Goal: Task Accomplishment & Management: Complete application form

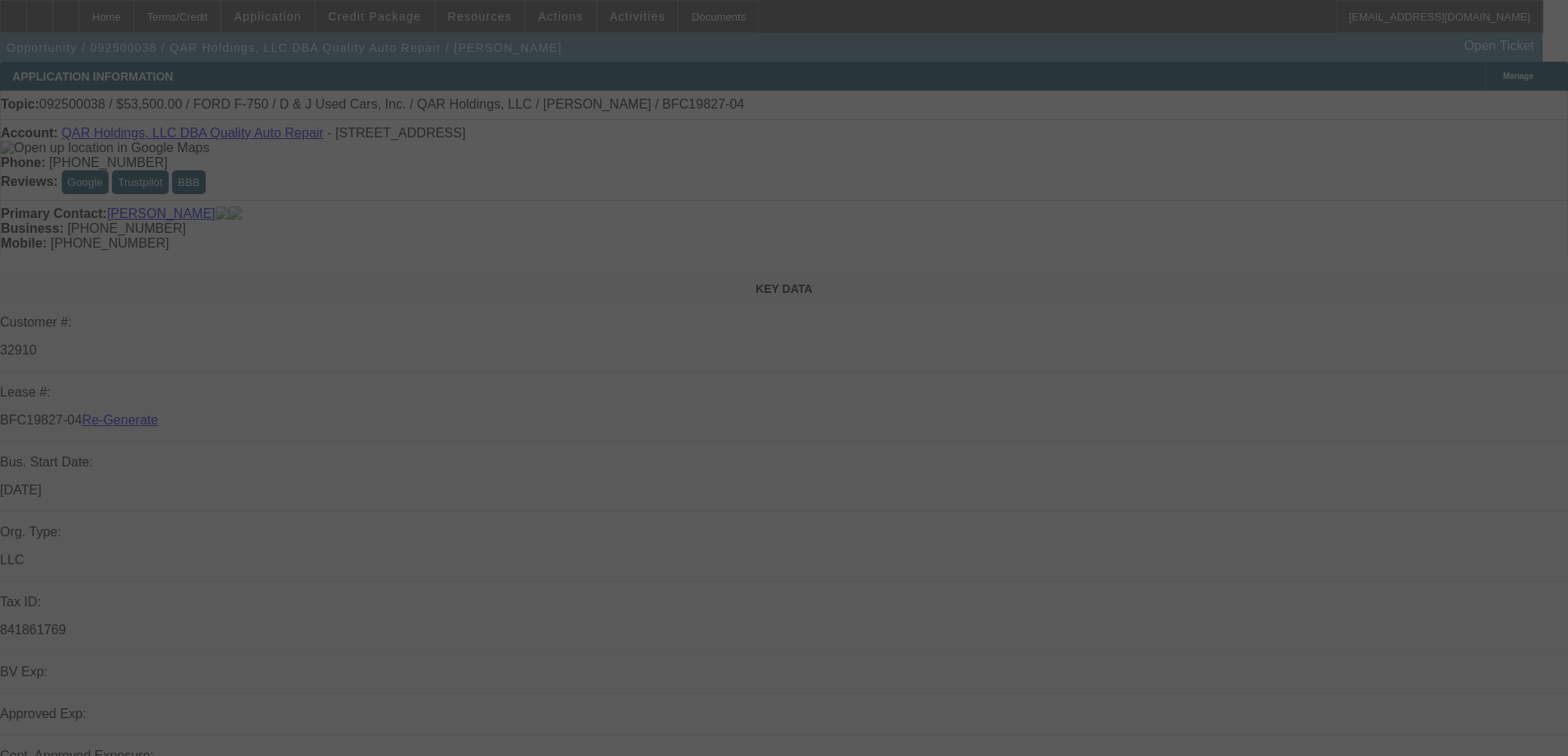
select select "3"
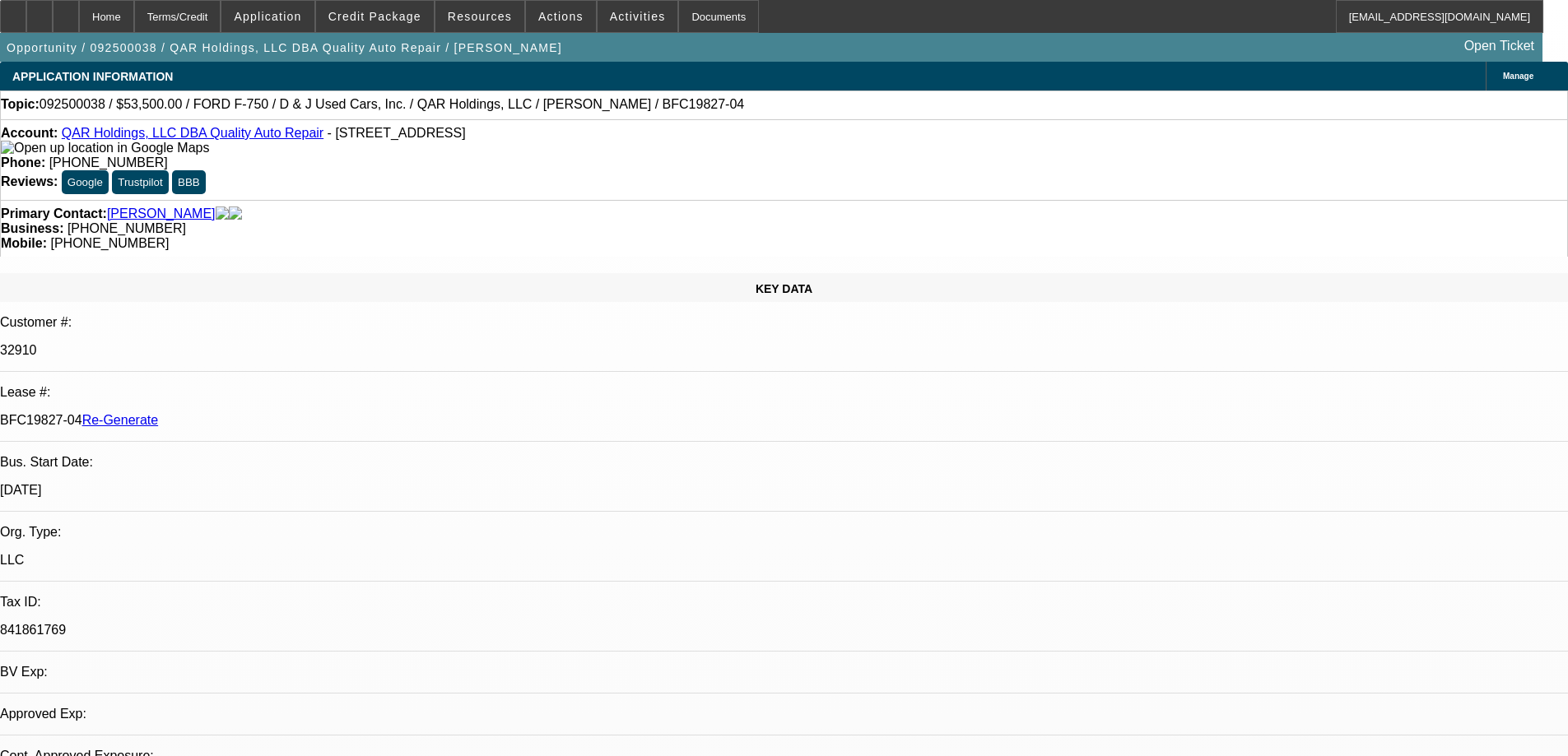
select select "0"
select select "2"
select select "0"
select select "6"
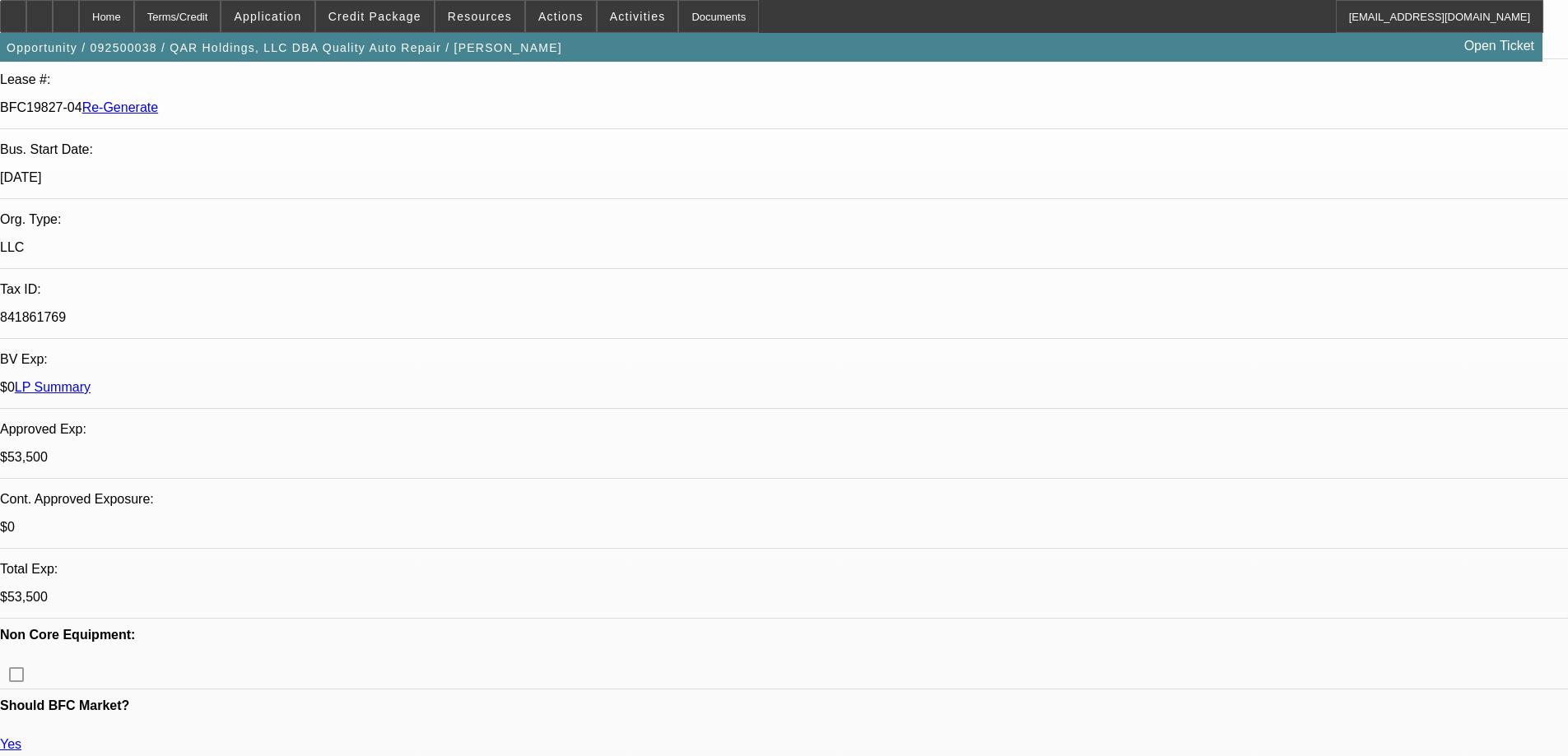
scroll to position [329, 0]
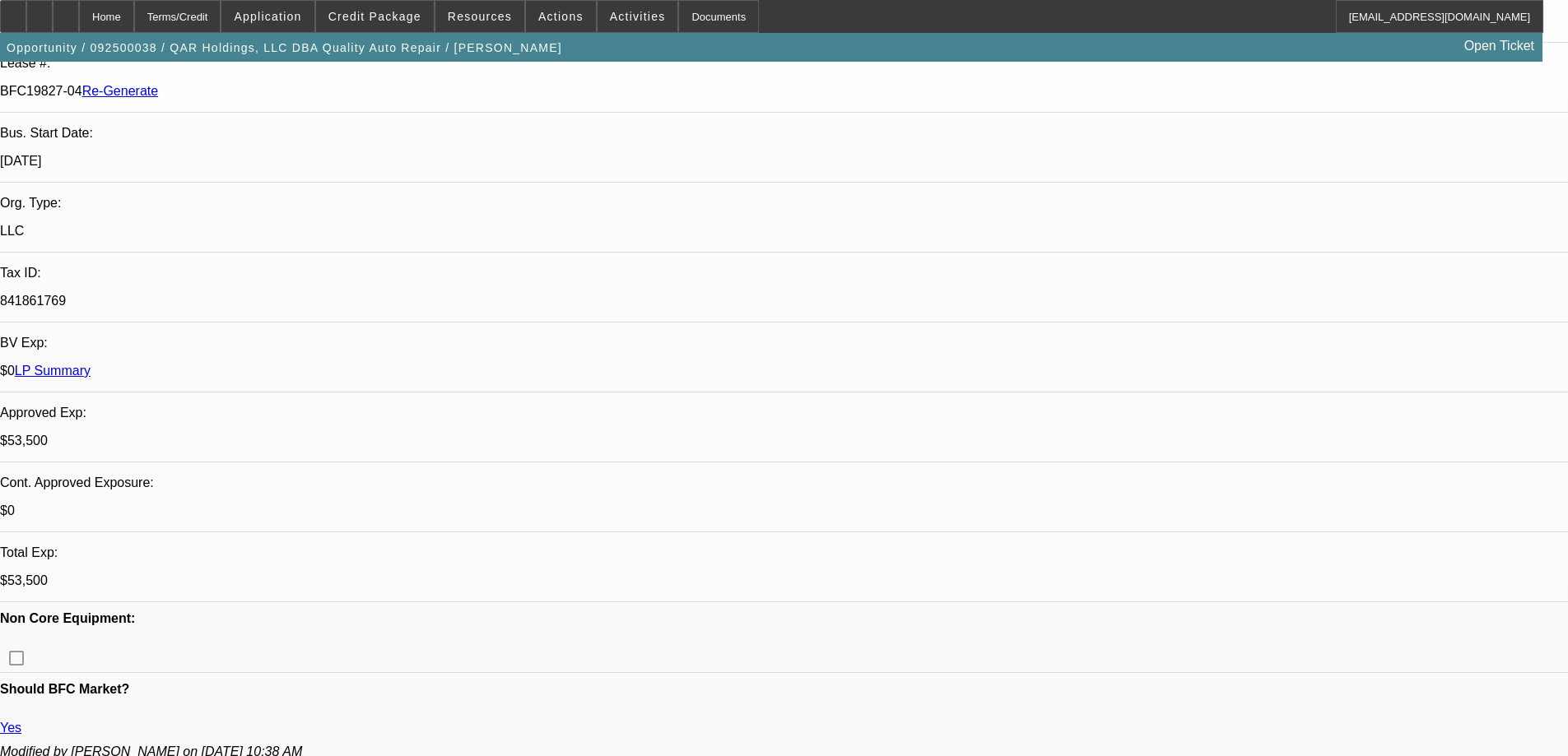
click at [678, 17] on div "Documents" at bounding box center [719, 16] width 81 height 32
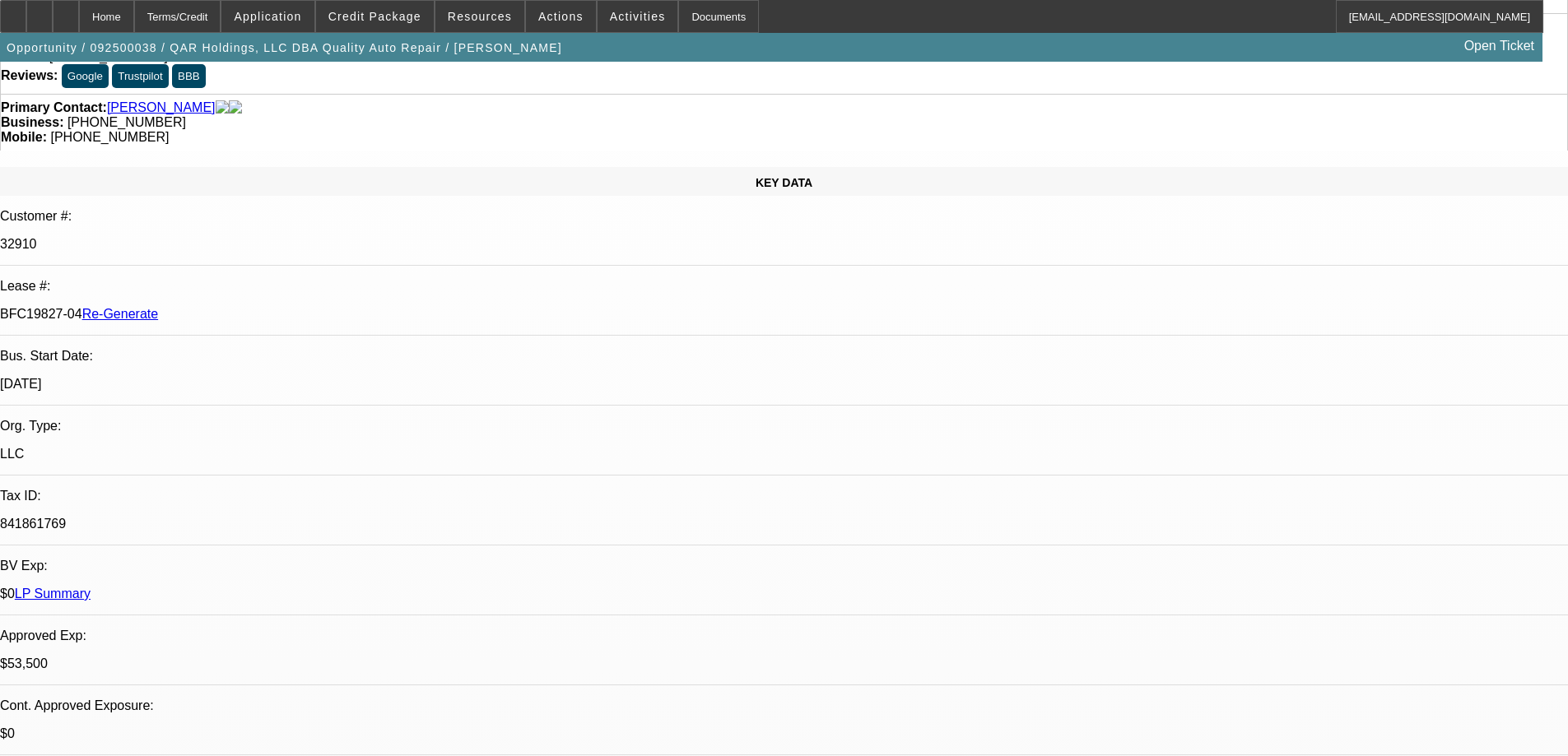
scroll to position [0, 0]
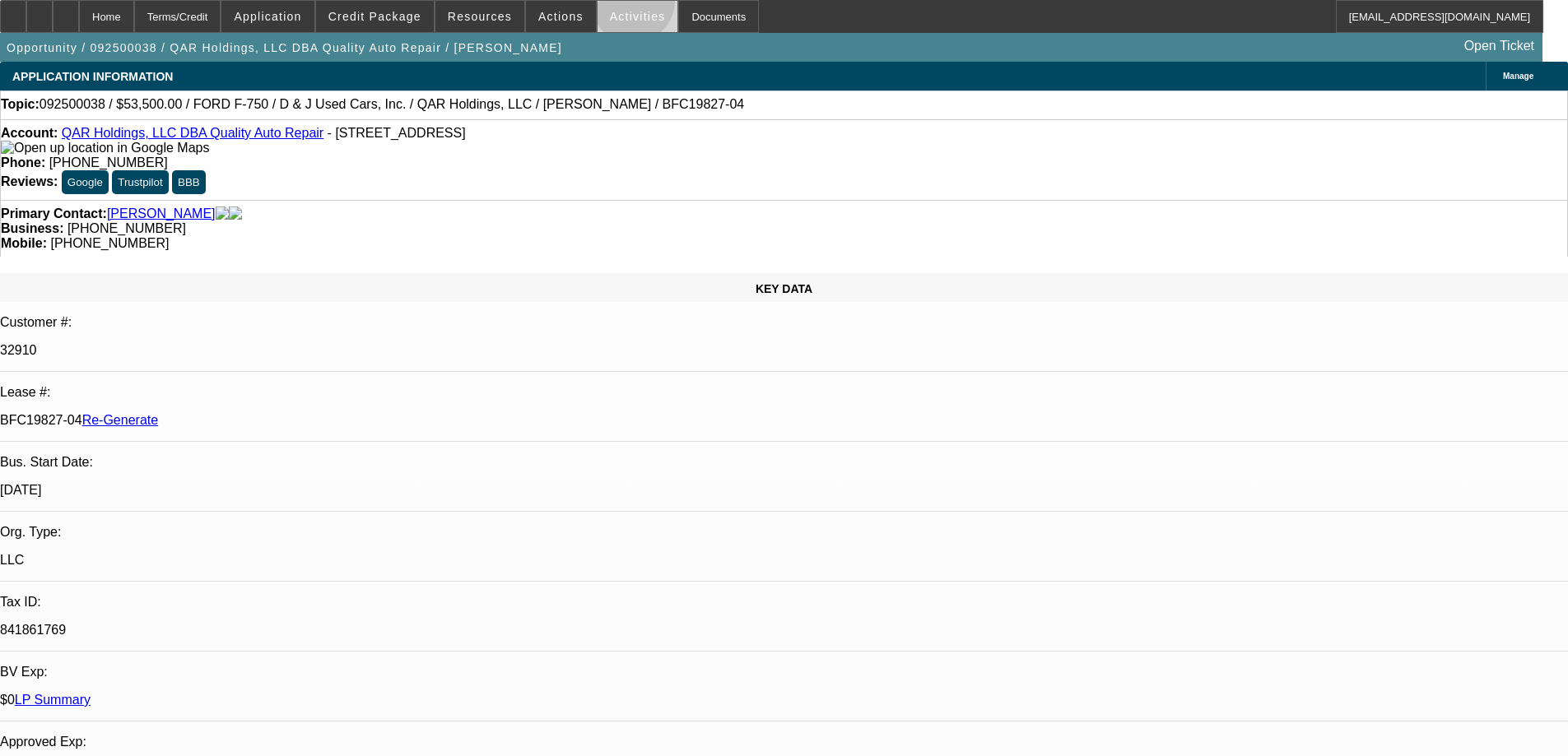
click at [616, 5] on span at bounding box center [638, 16] width 81 height 40
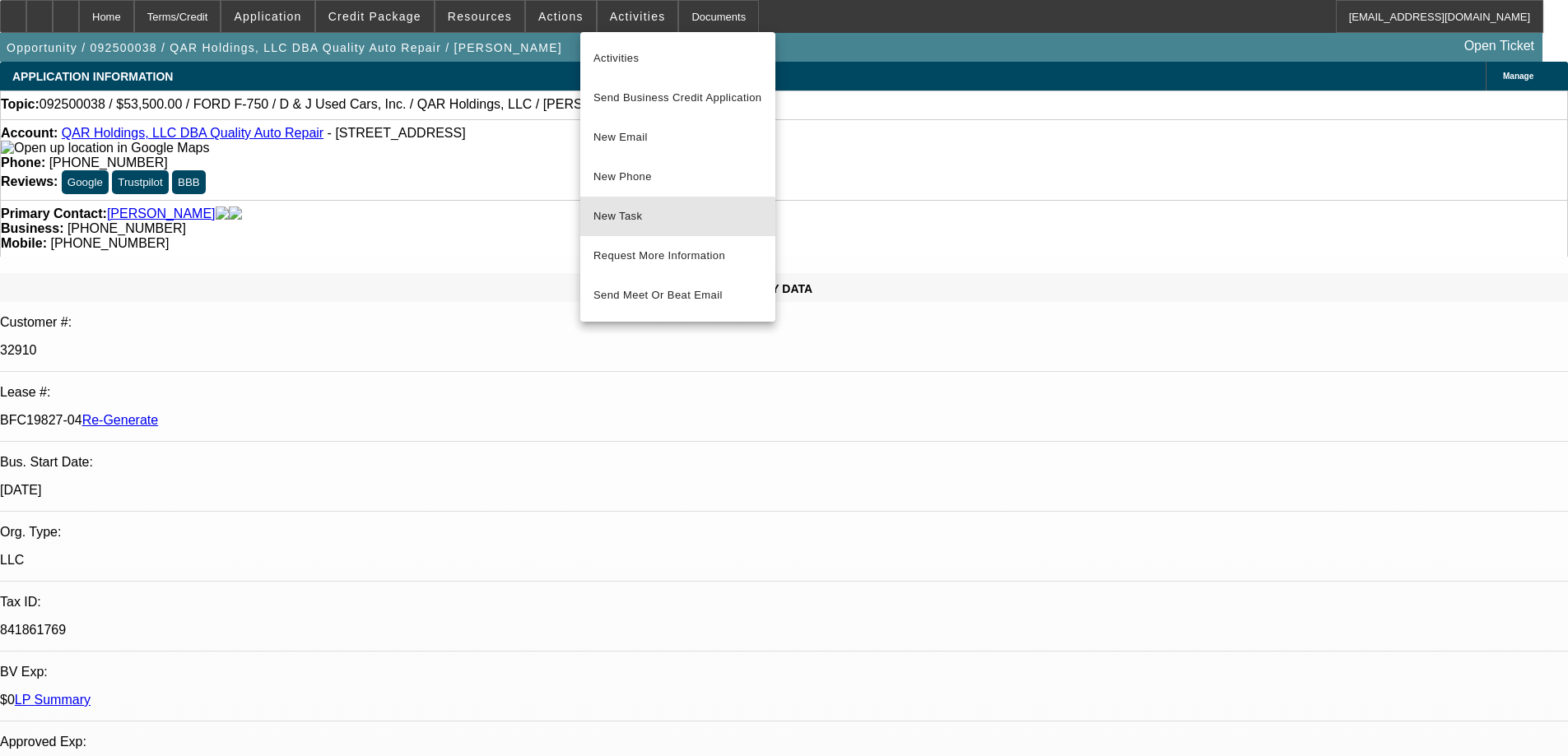
click at [618, 227] on button "New Task" at bounding box center [677, 216] width 195 height 40
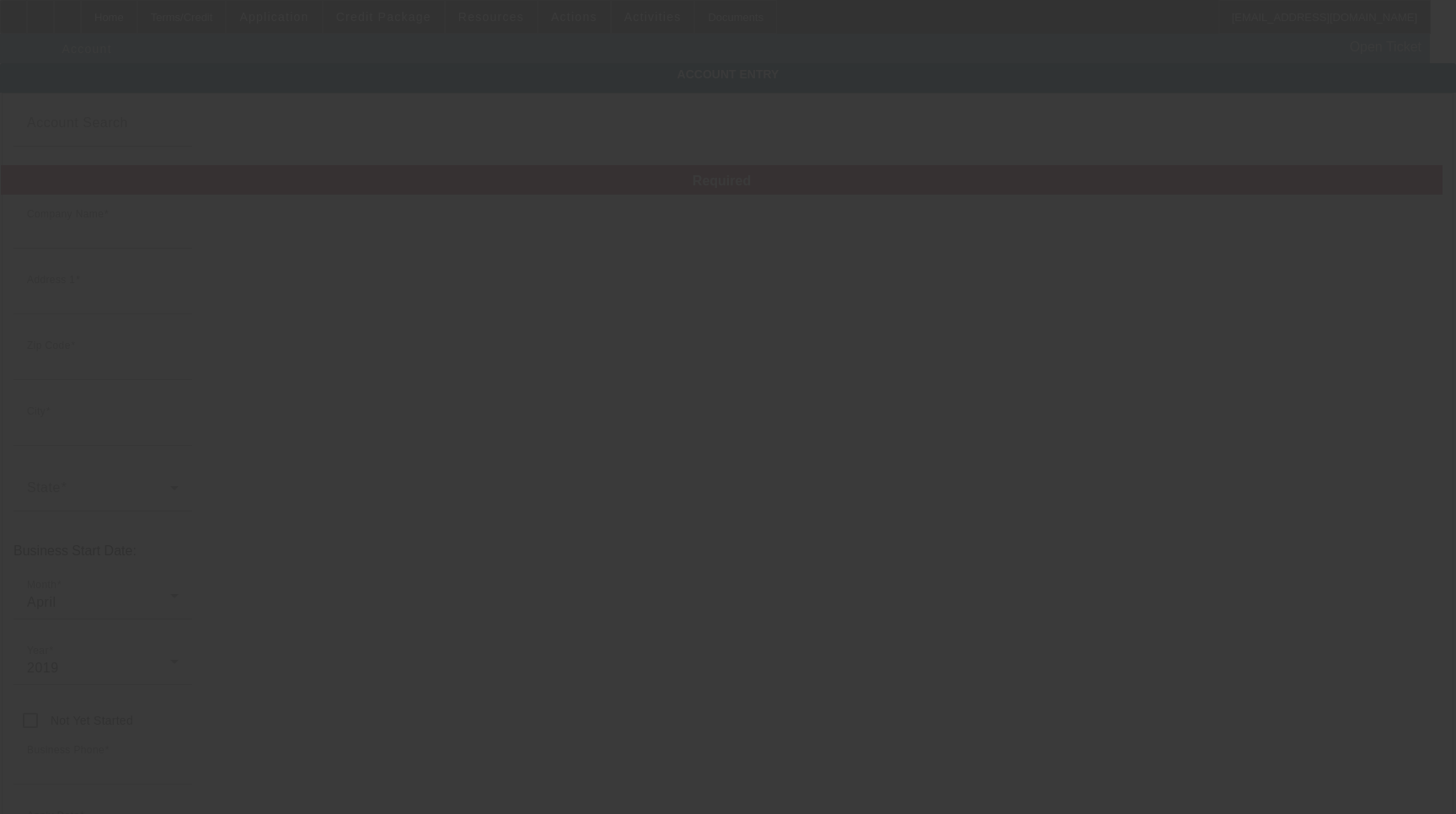
type input "QAR Holdings, LLC"
type input "[STREET_ADDRESS]"
type input "27203"
type input "Asheboro"
type input "[PHONE_NUMBER]"
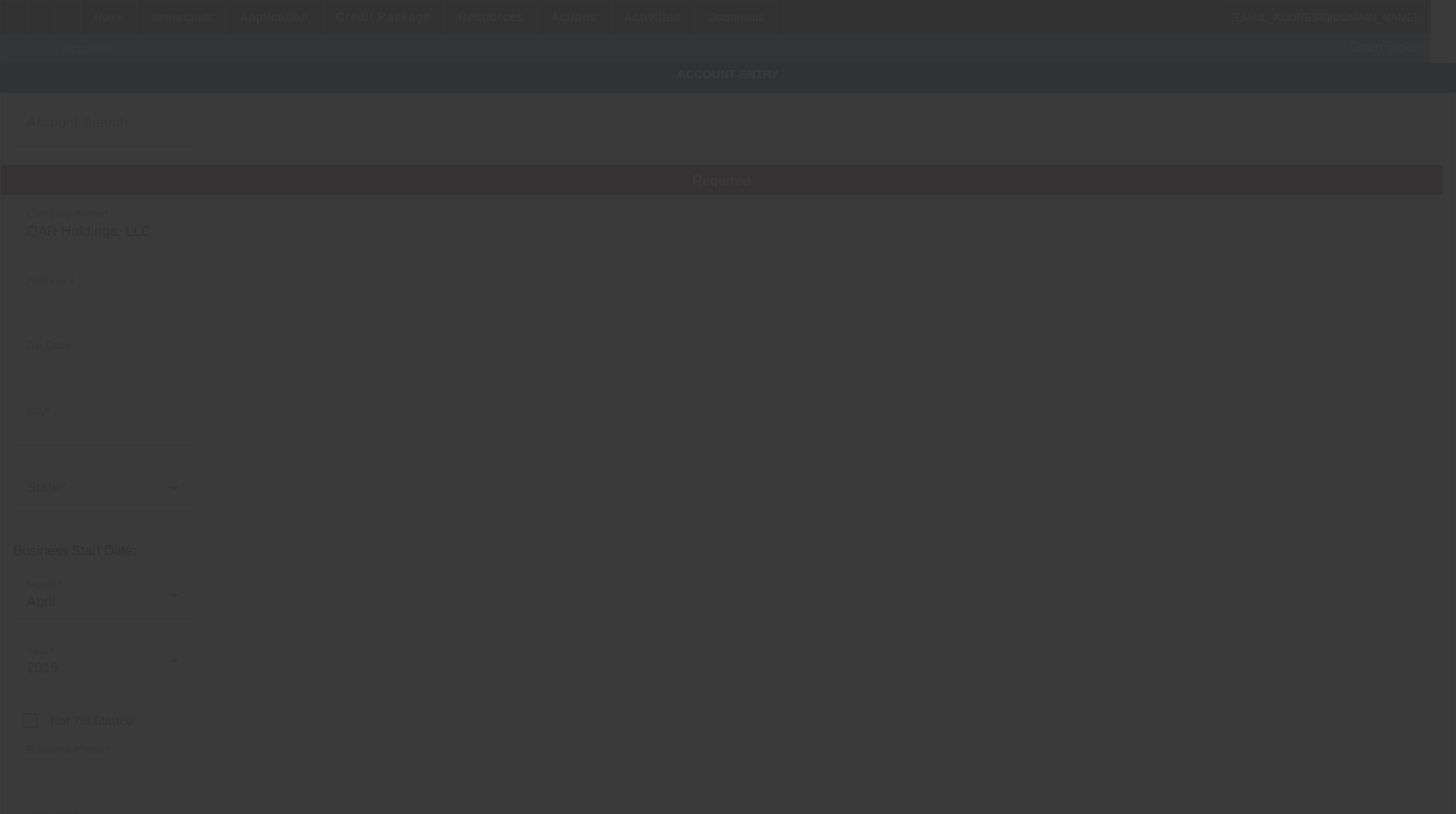
type input "Quality Auto Repair"
type input "transportationjewels@yahoo.com"
type input "Randolph"
type input "841861769"
type input "9/3/2025"
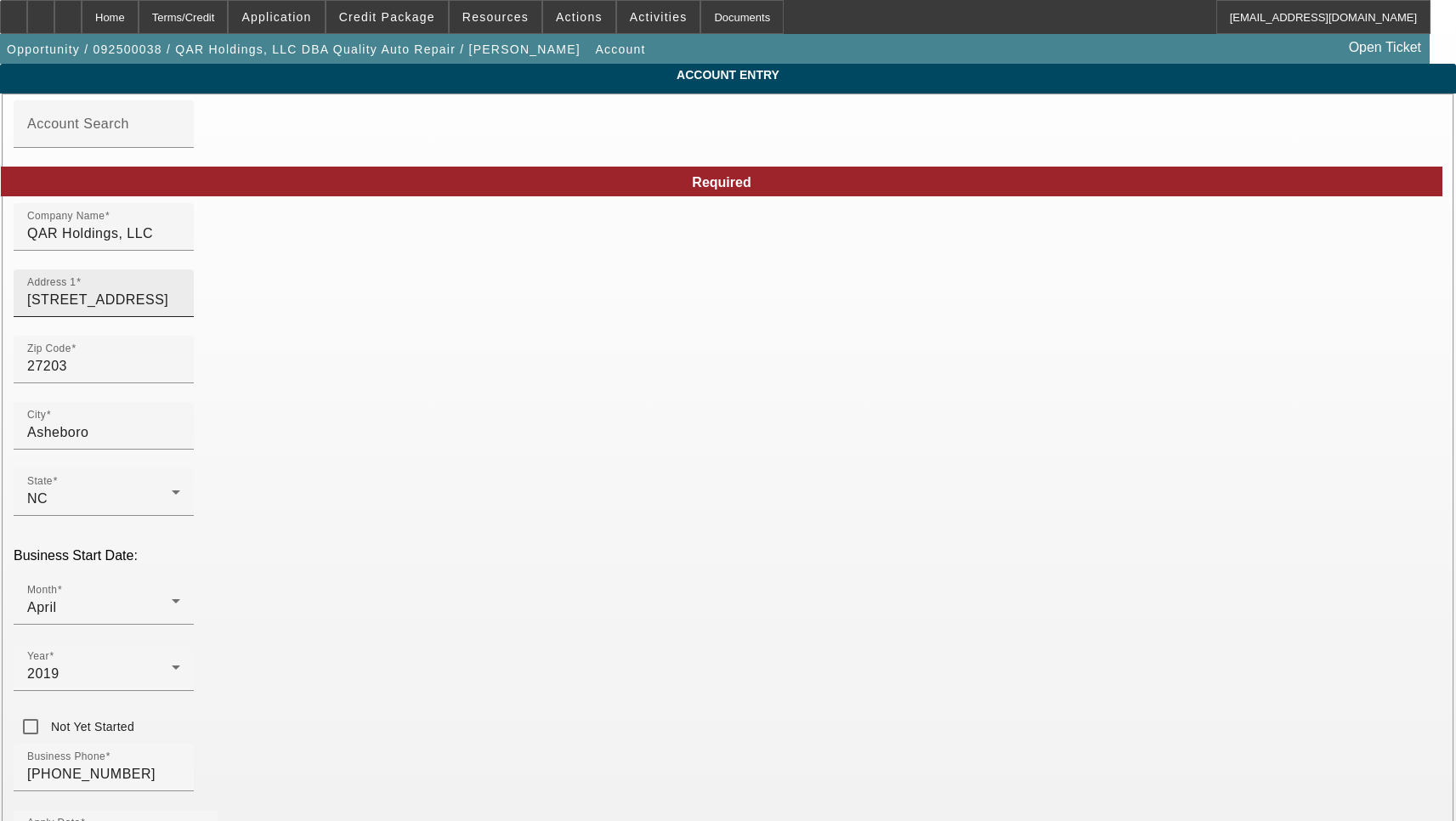
click at [181, 310] on input "1108 Clay St" at bounding box center [103, 299] width 153 height 20
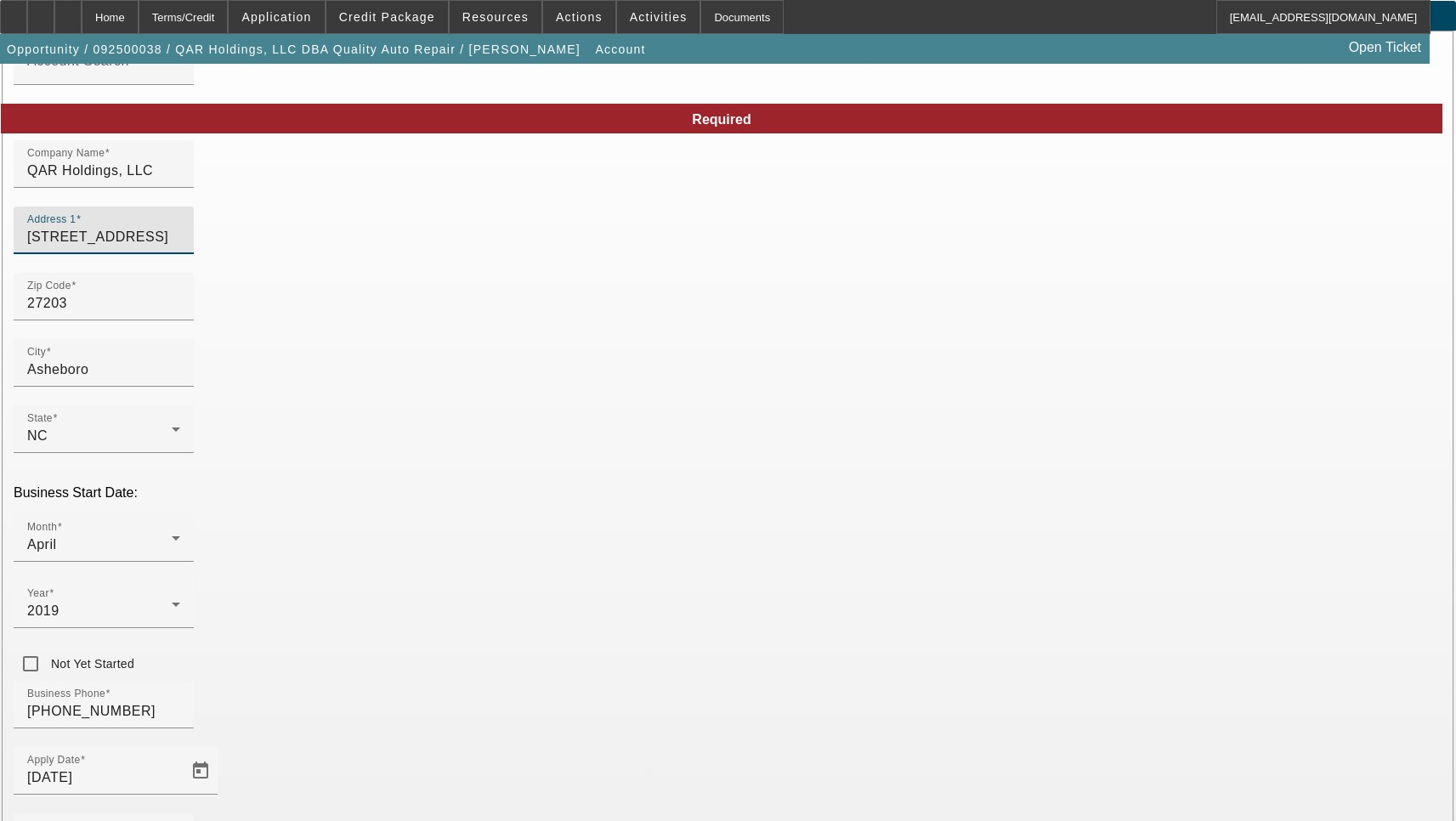
scroll to position [181, 0]
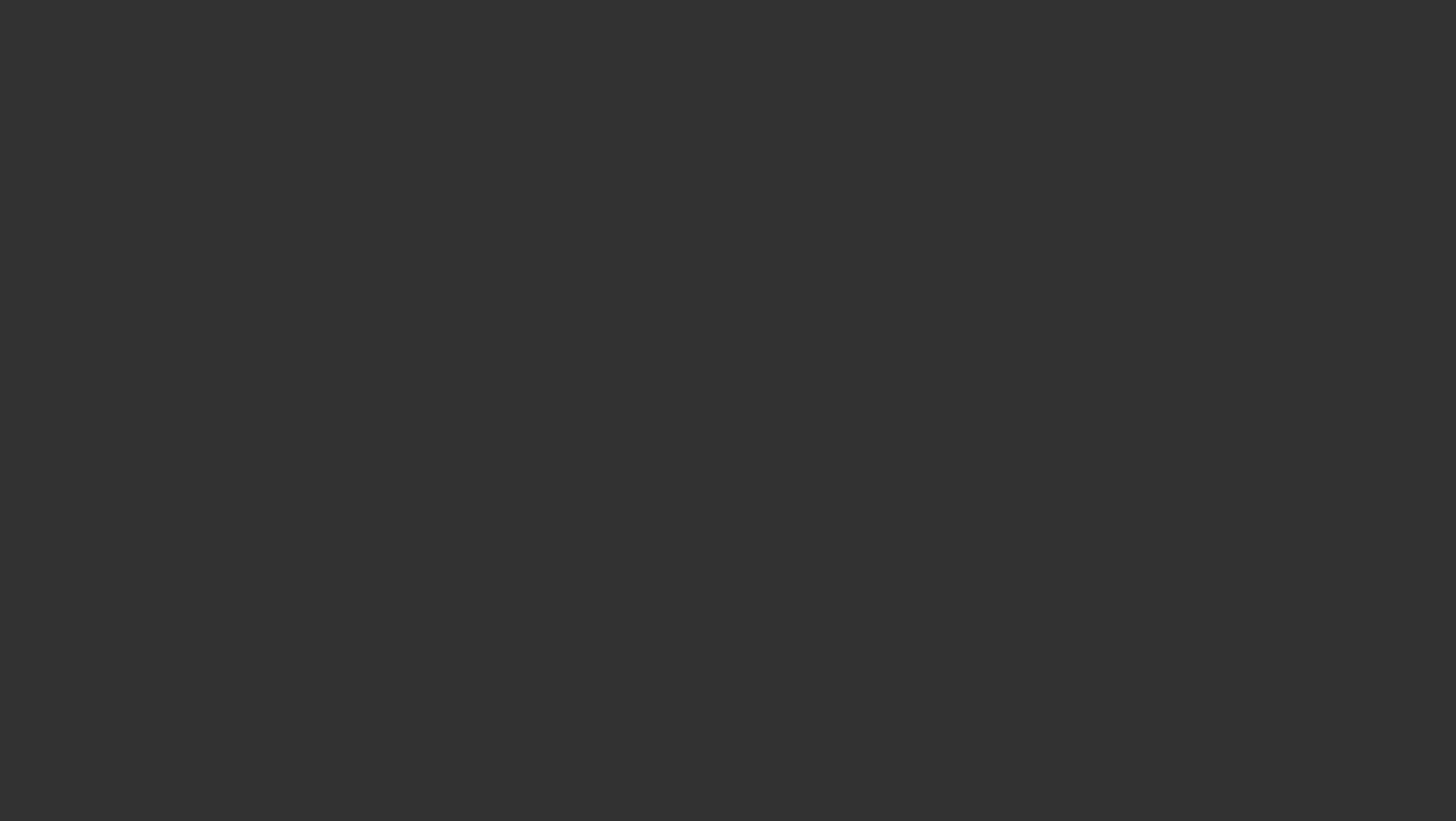
select select "3"
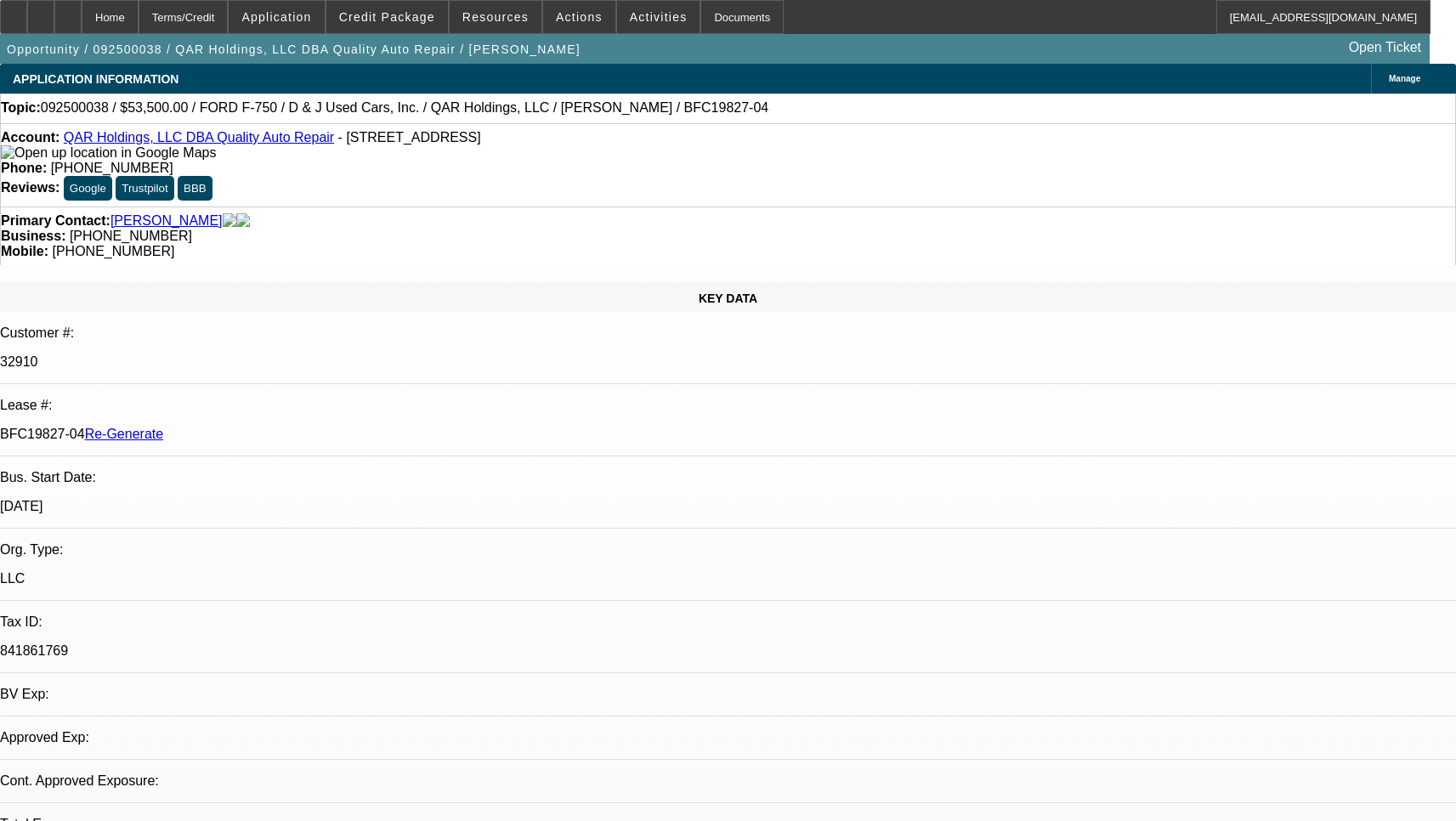
select select "0"
select select "2"
select select "0"
select select "6"
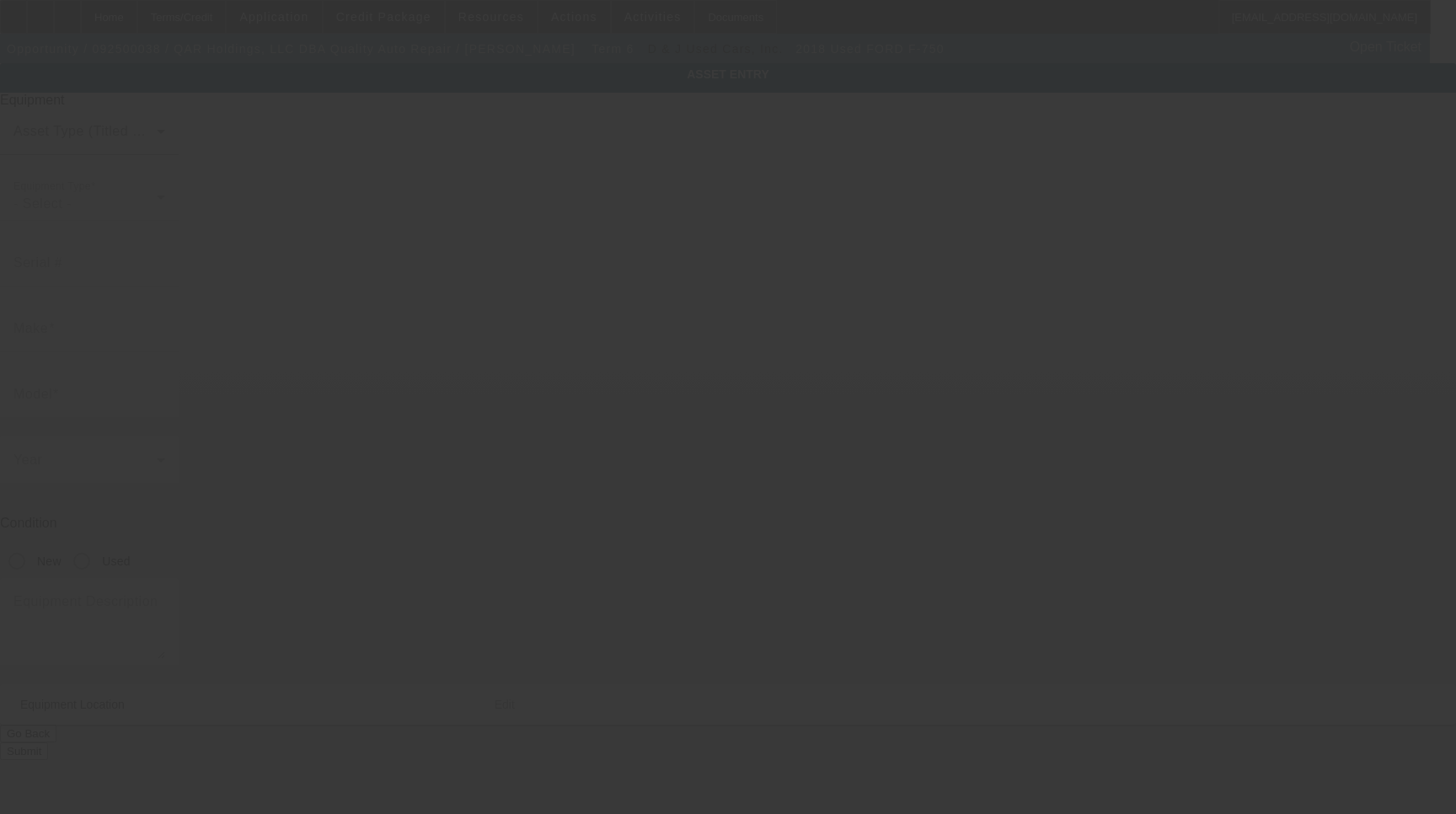
type input "1FDXF7DX4JDF05039"
type input "Ford"
type input "F-750"
radio input "true"
type textarea "w/"
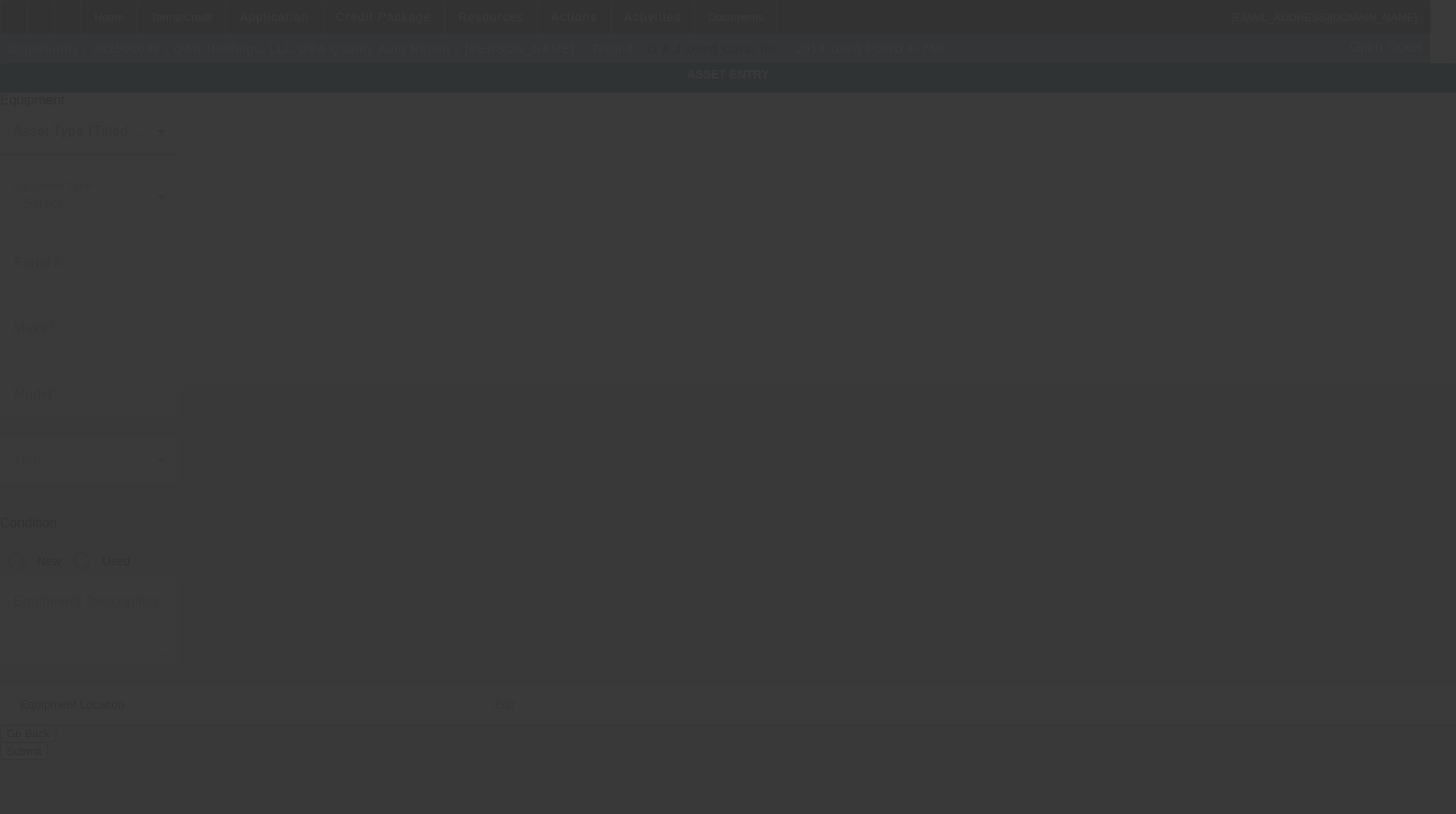
type input "1108 Clay St"
type input "Asheboro"
type input "27203"
type input "Randolph"
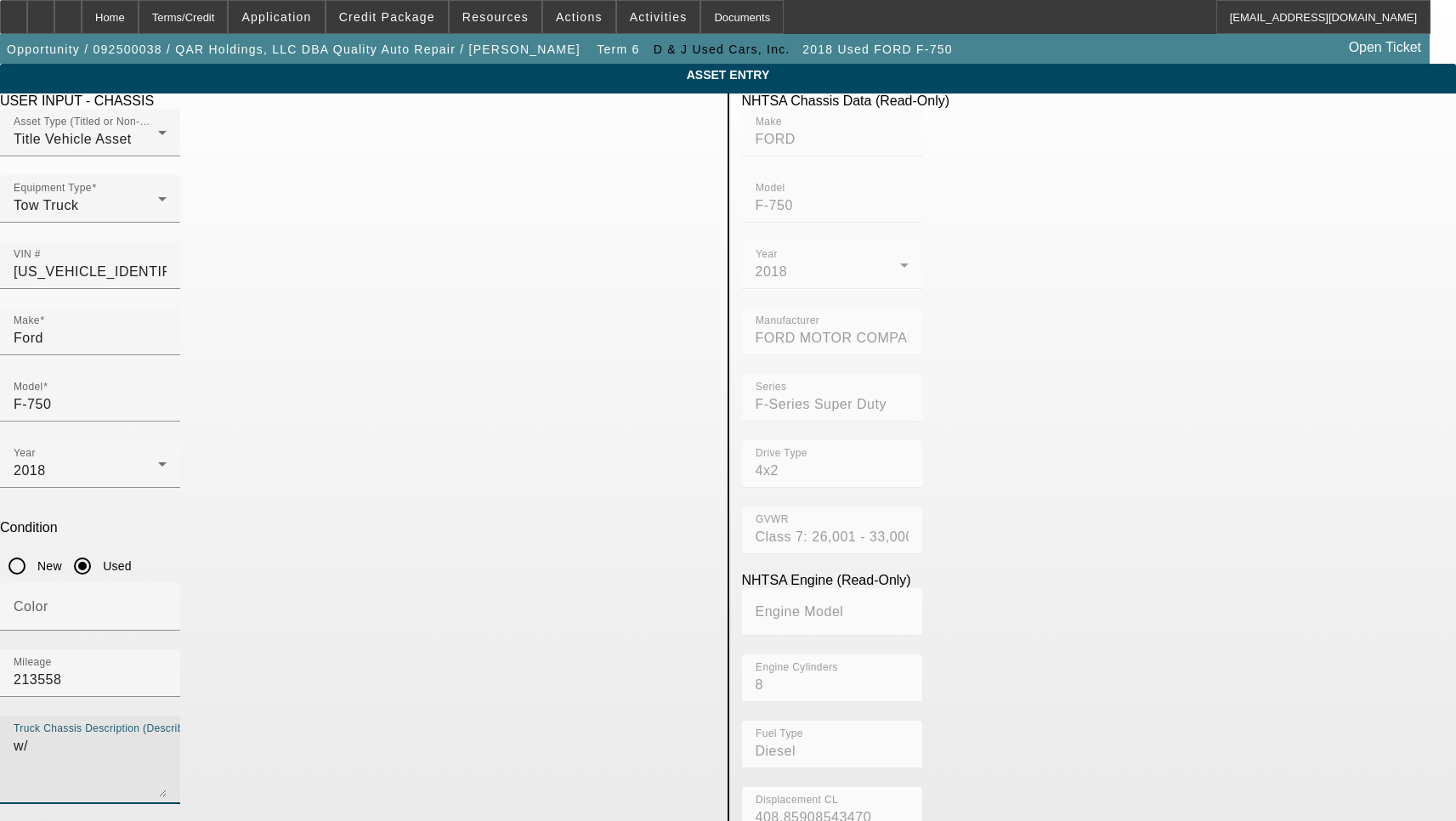
click at [167, 736] on textarea "w/" at bounding box center [90, 766] width 153 height 61
type textarea "with:"
click at [167, 328] on input "Ford" at bounding box center [90, 338] width 153 height 20
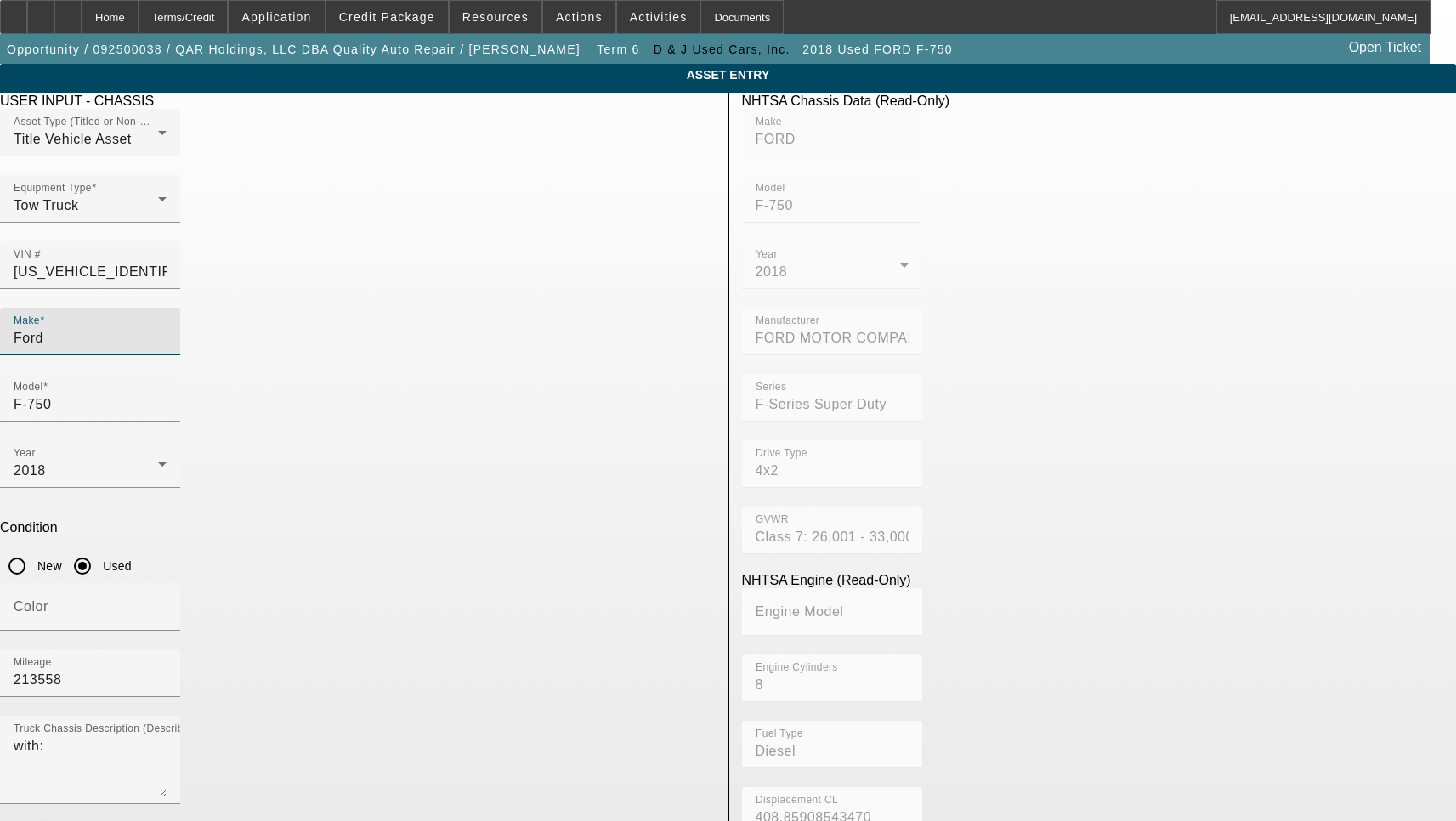
click at [167, 328] on input "Ford" at bounding box center [90, 338] width 153 height 20
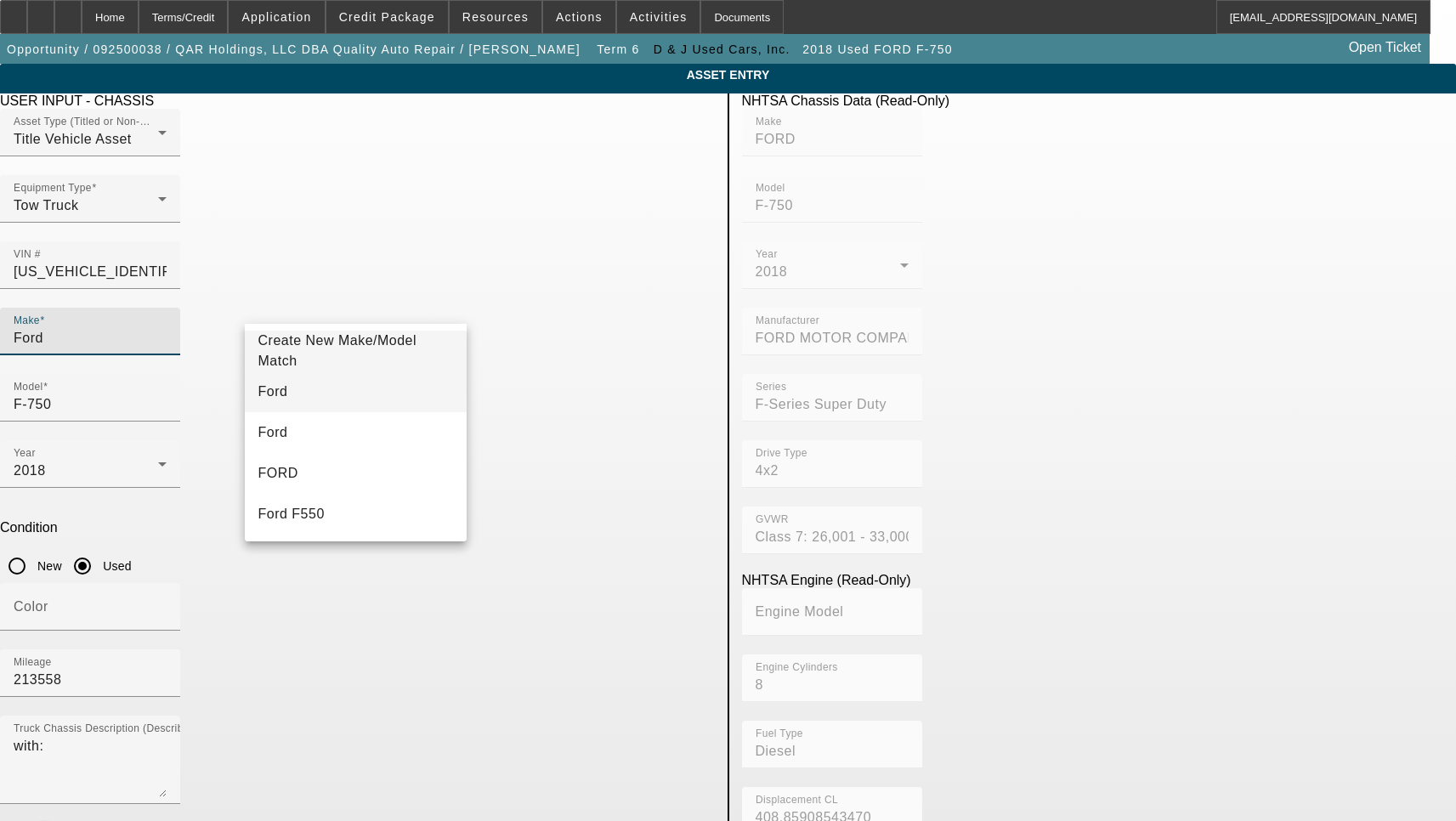
click at [321, 394] on mat-option "Ford" at bounding box center [356, 391] width 222 height 41
type input "Ford"
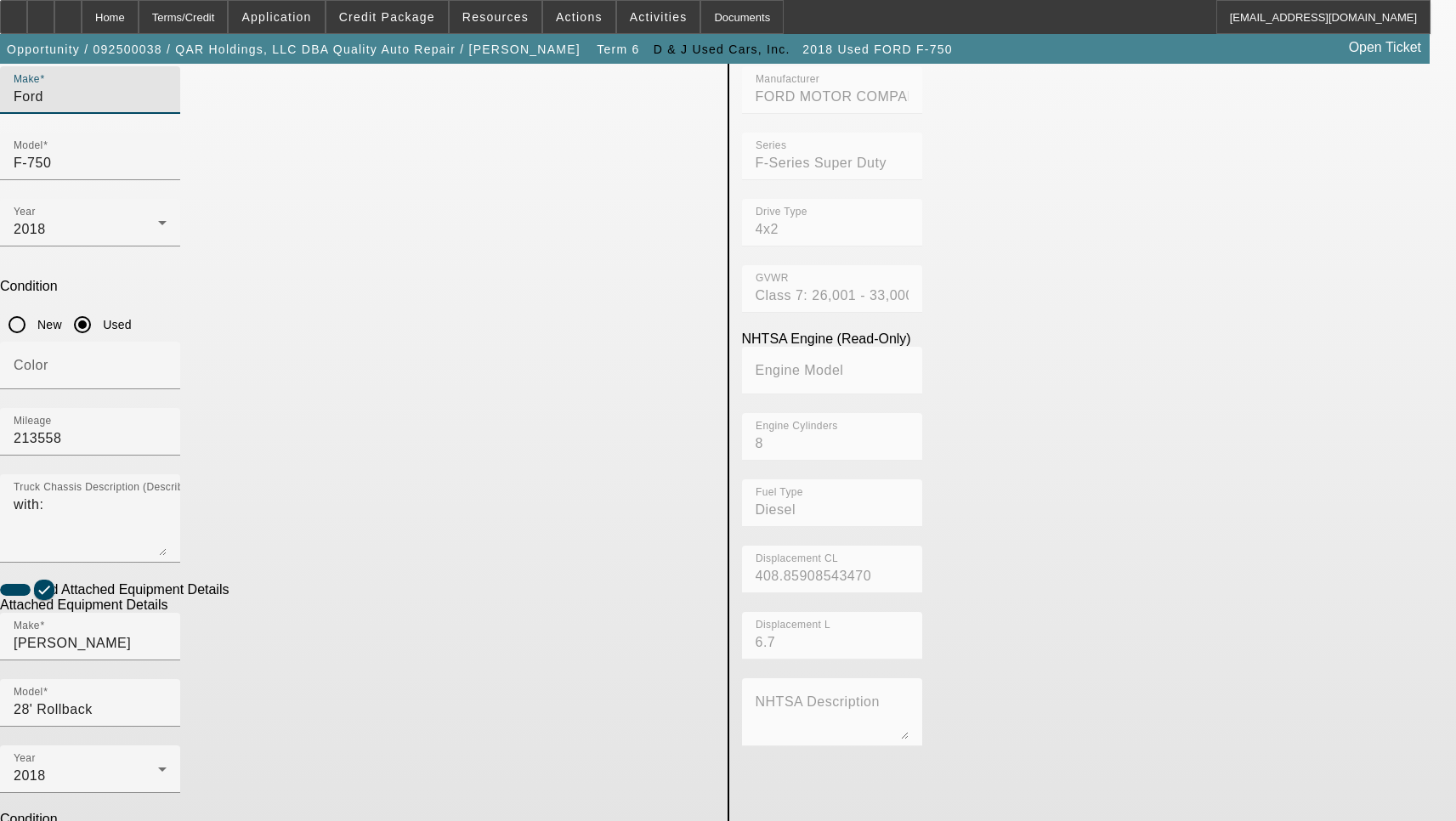
scroll to position [274, 0]
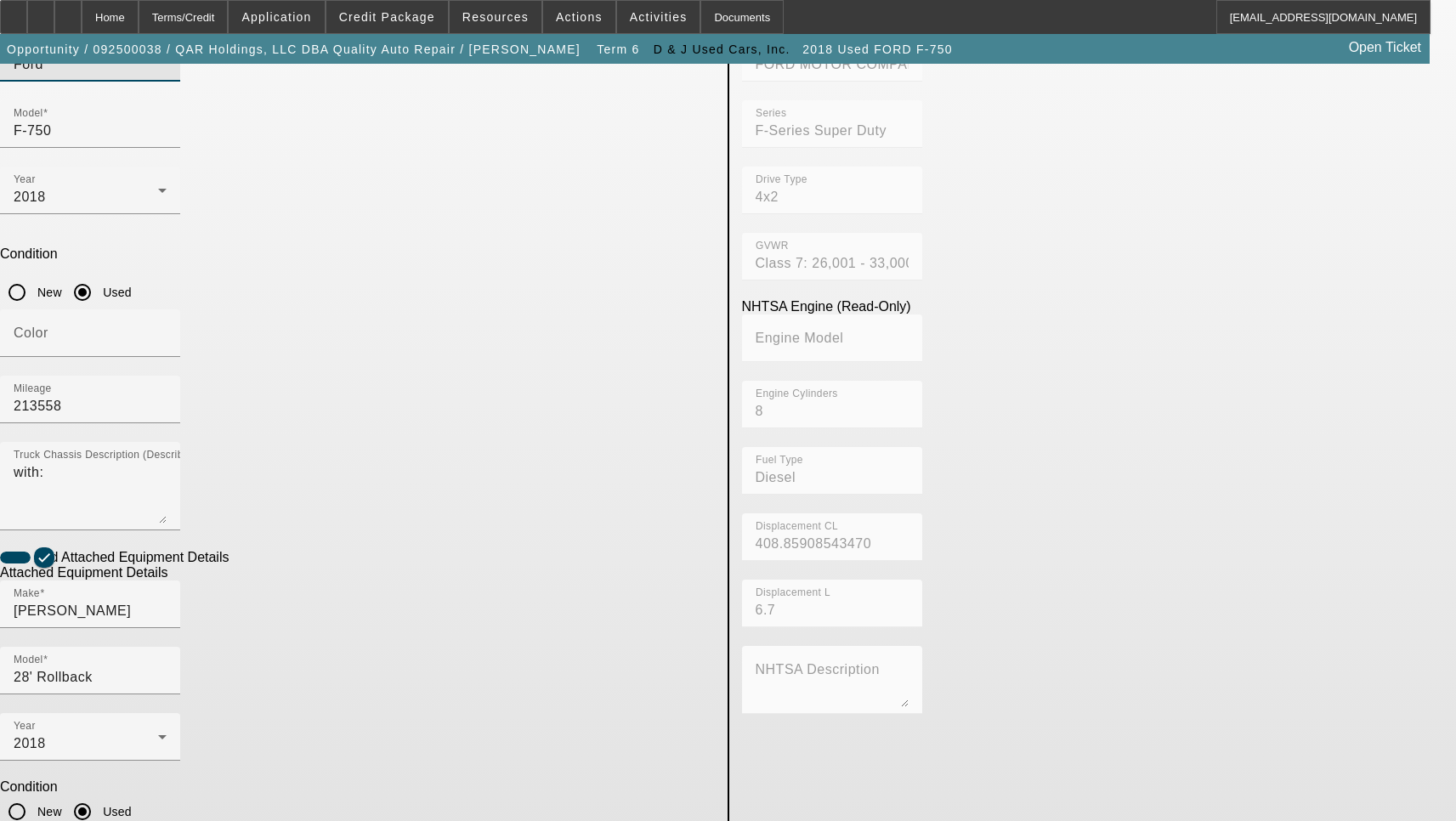
type textarea "Includes all options, attachments and accessories"
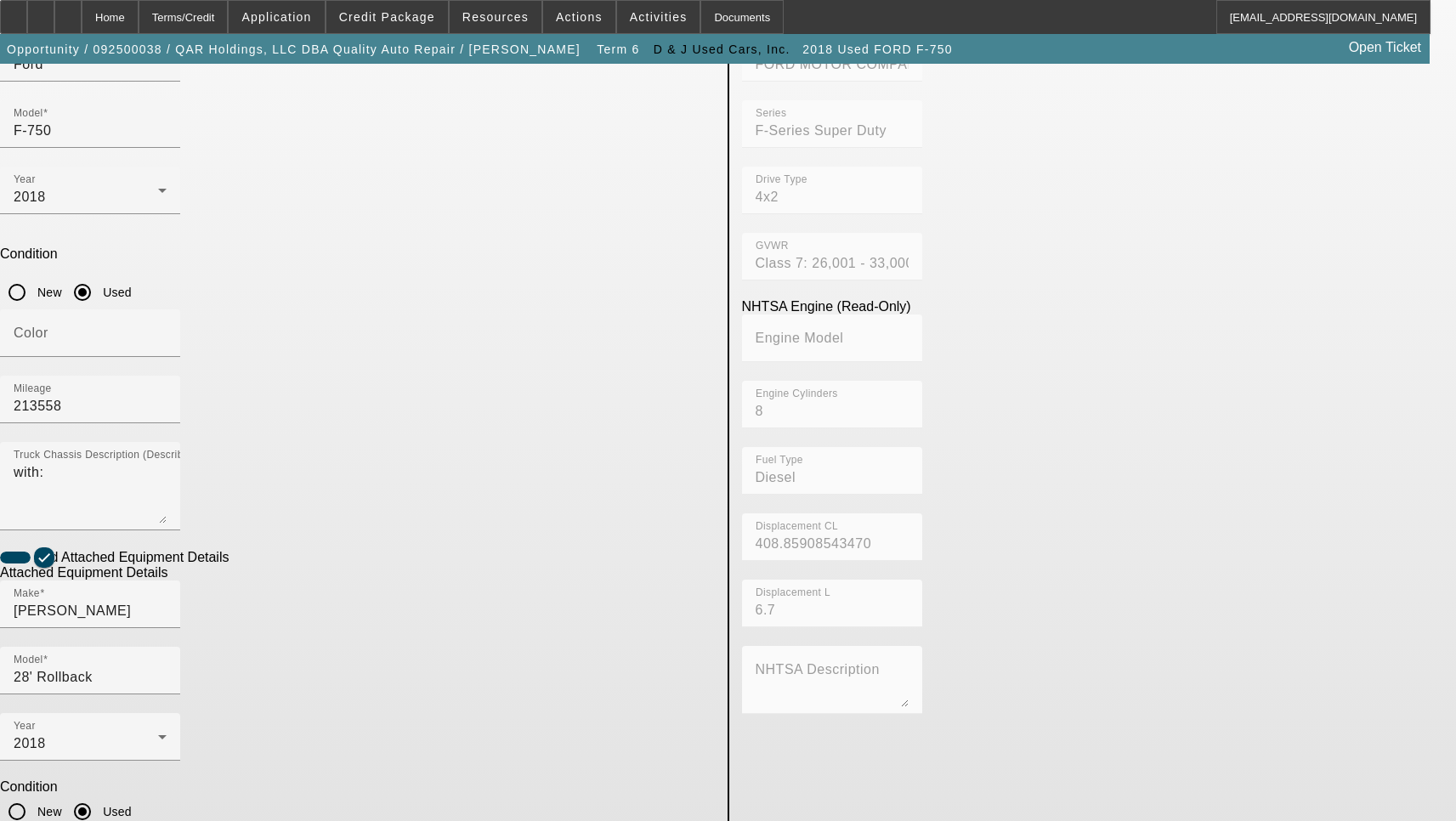
checkbox input "true"
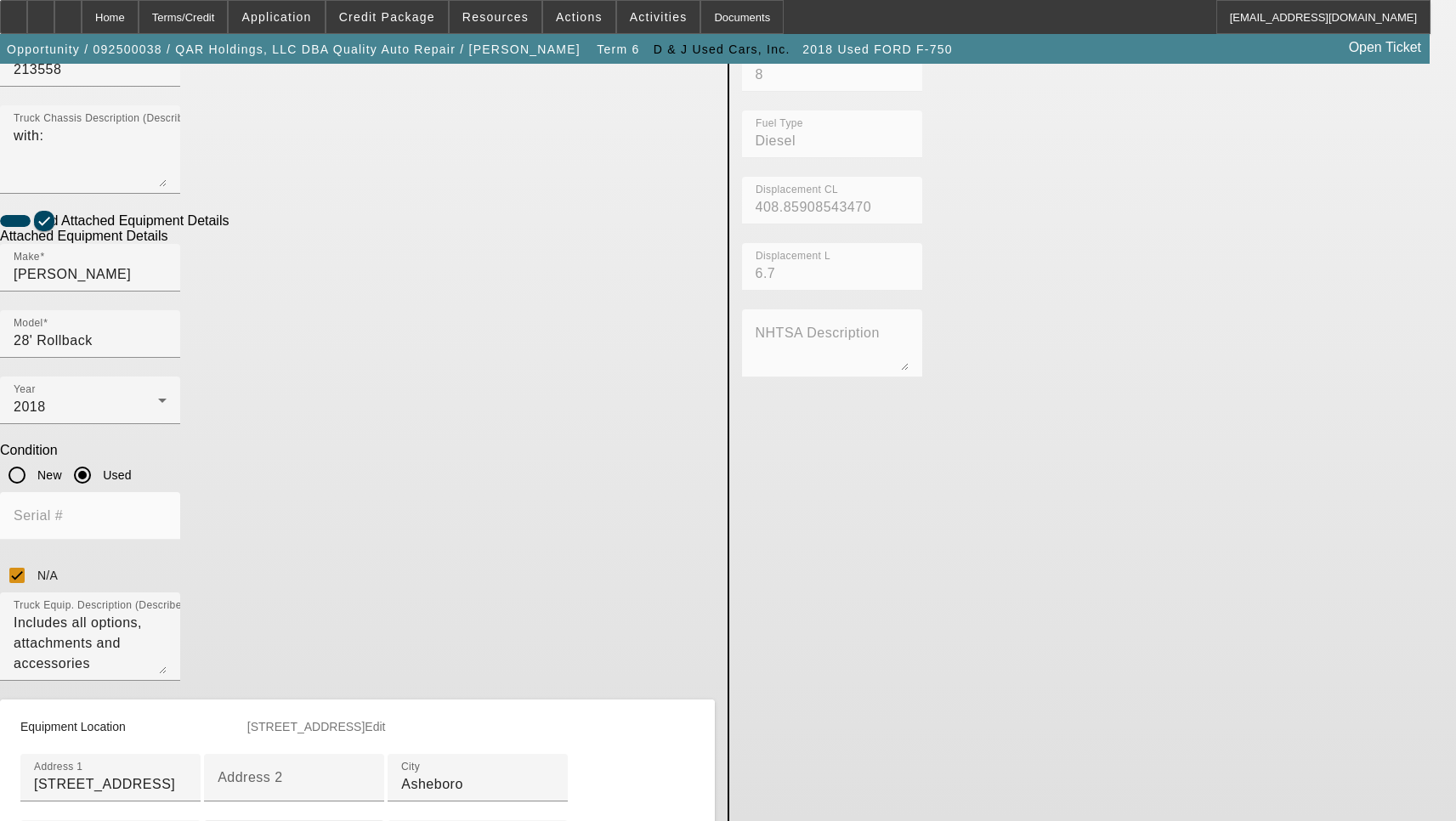
scroll to position [613, 0]
click at [187, 771] on input "1108 Clay St" at bounding box center [110, 781] width 153 height 20
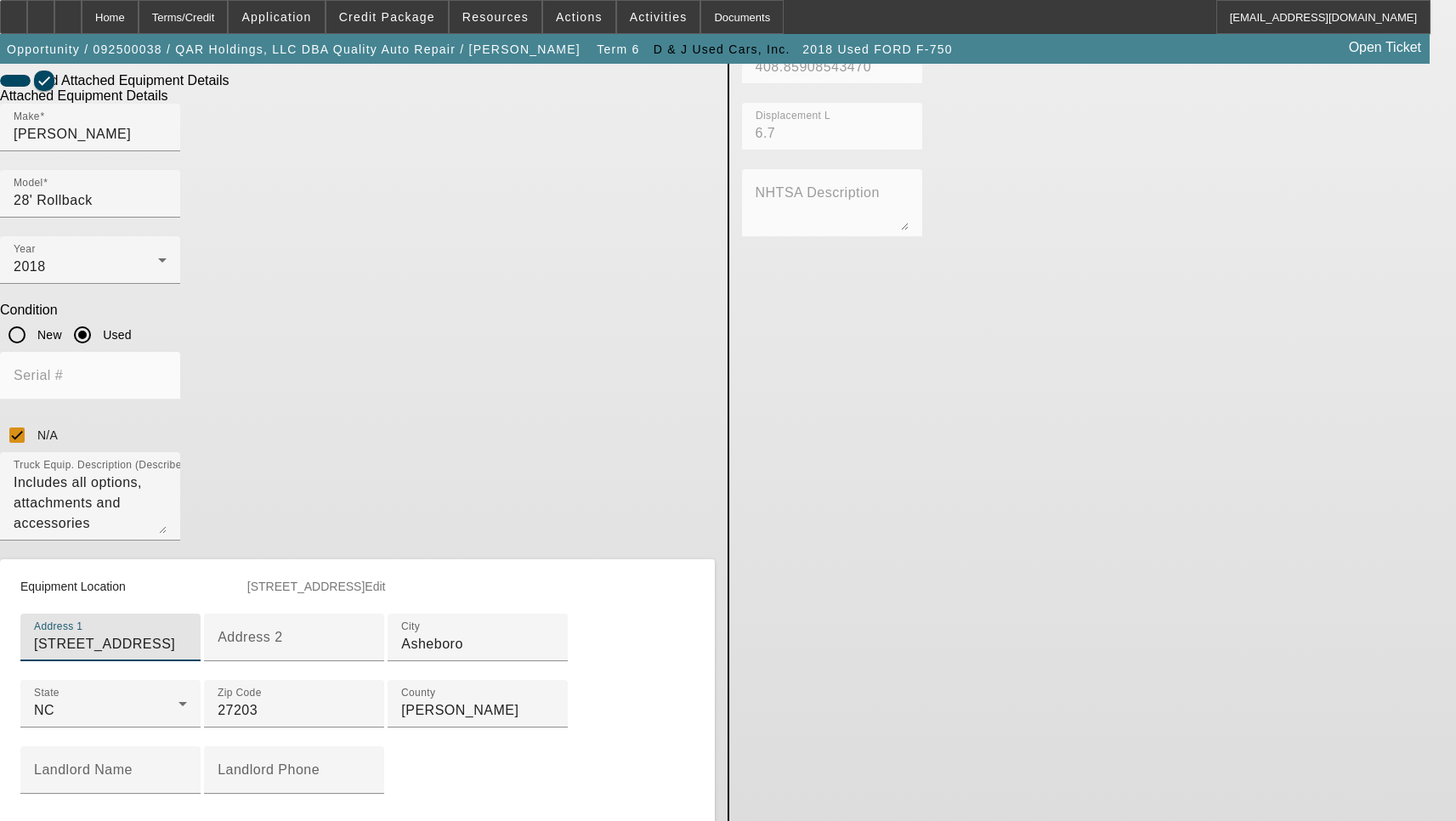
scroll to position [855, 0]
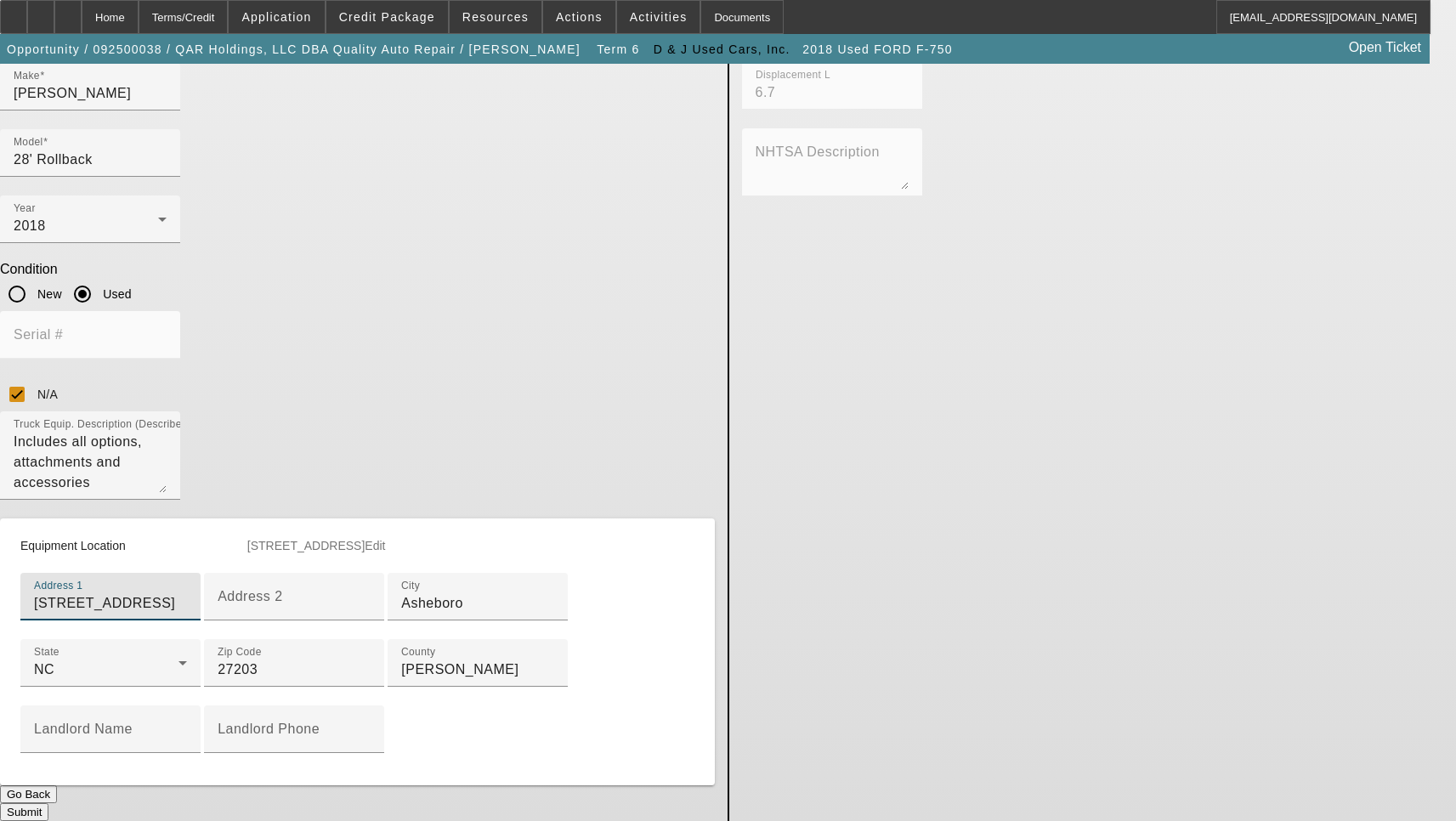
click at [48, 803] on button "Submit" at bounding box center [24, 812] width 48 height 18
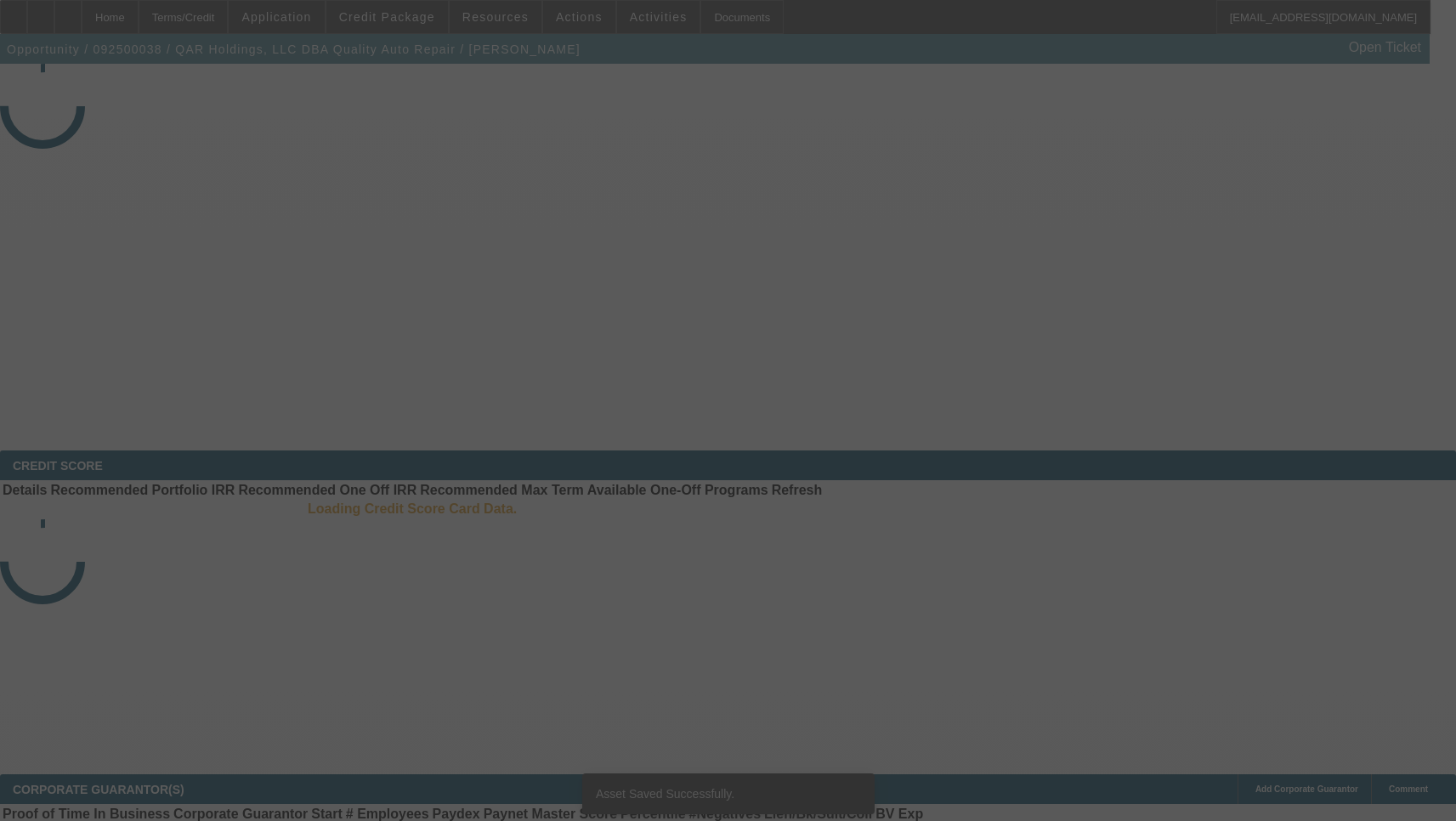
select select "3"
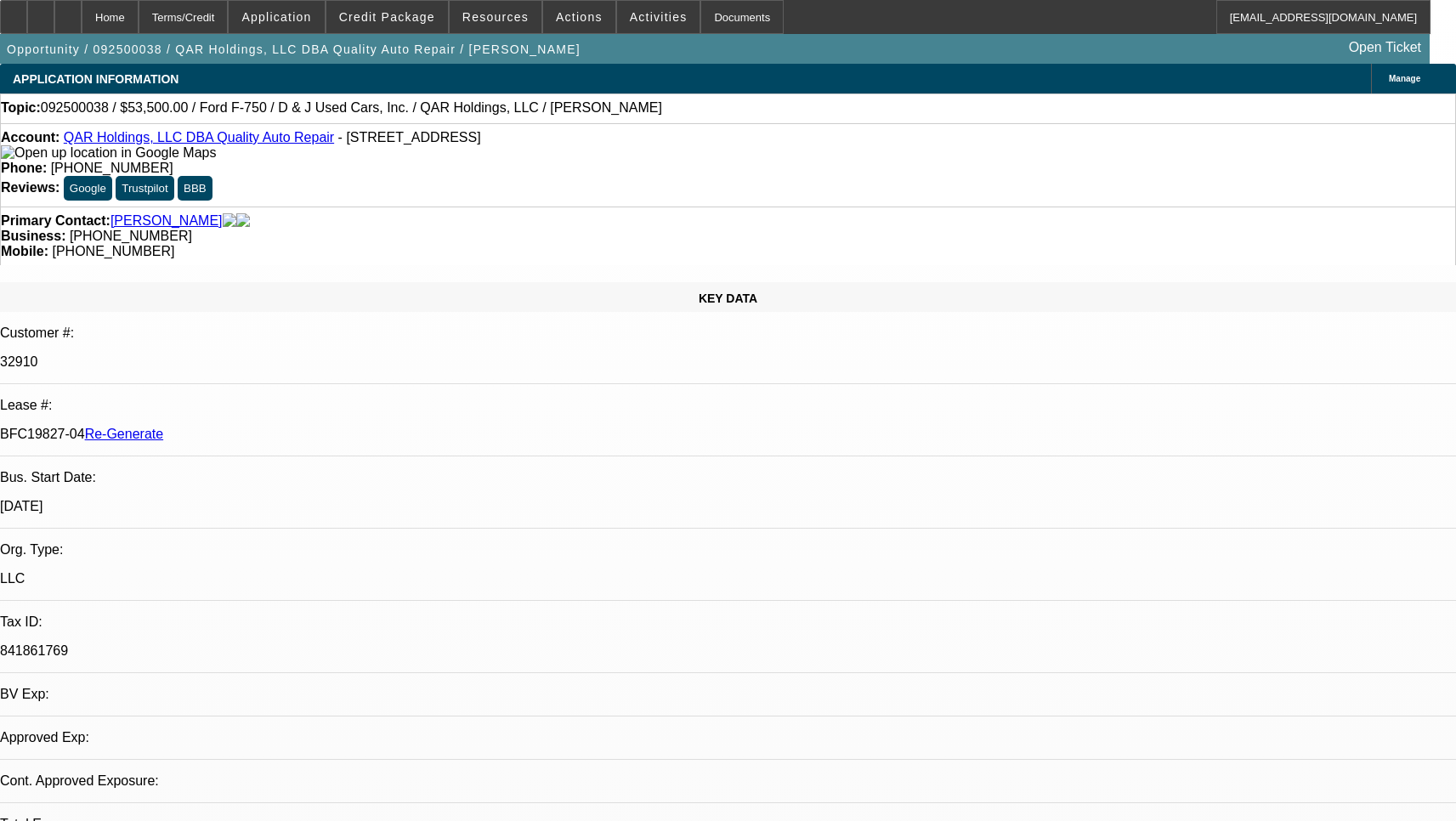
select select "0"
select select "2"
select select "0"
select select "6"
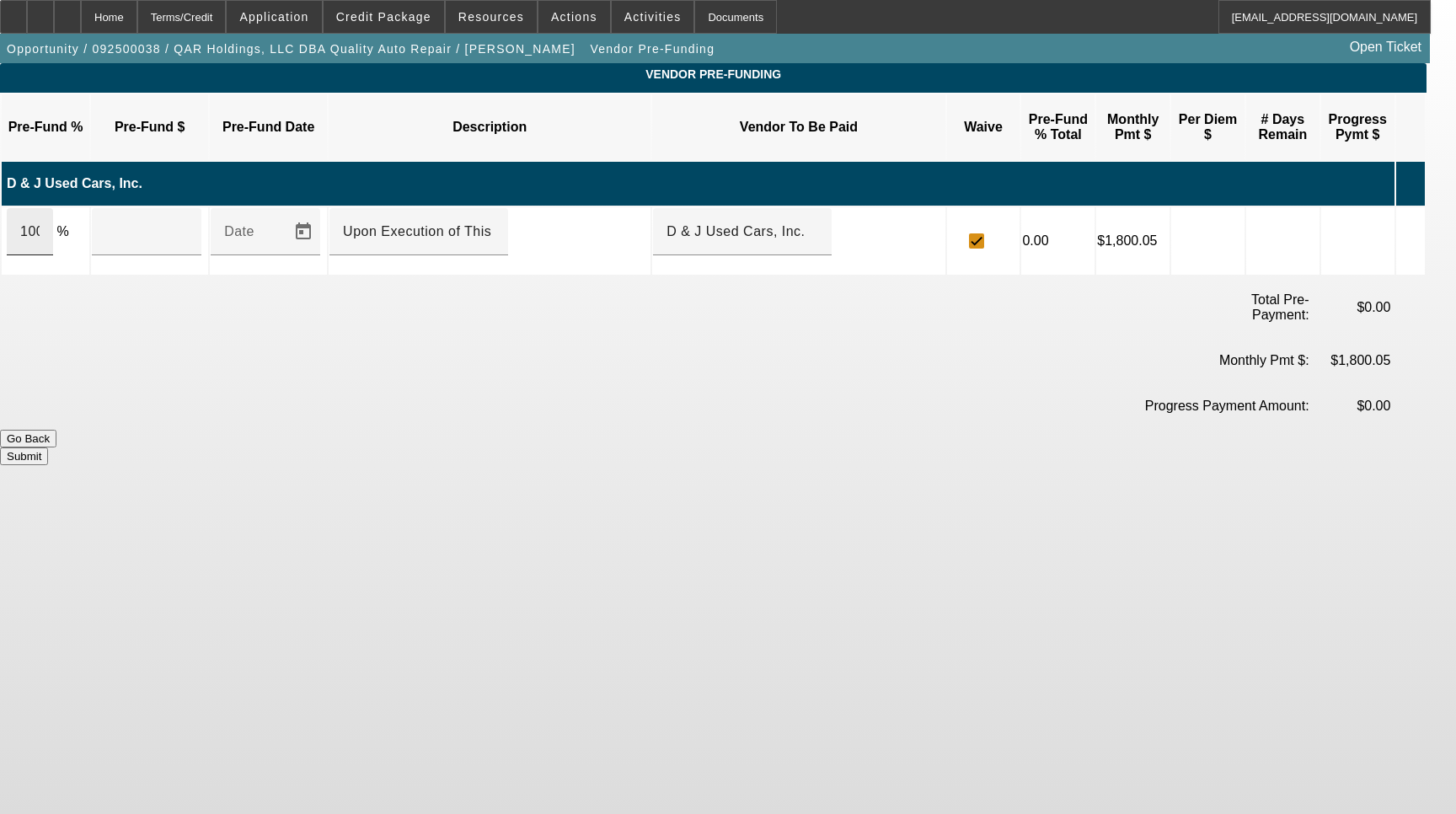
click at [53, 208] on div "100" at bounding box center [30, 231] width 47 height 47
type input "$53,500.00"
click at [48, 447] on button "Submit" at bounding box center [23, 456] width 48 height 18
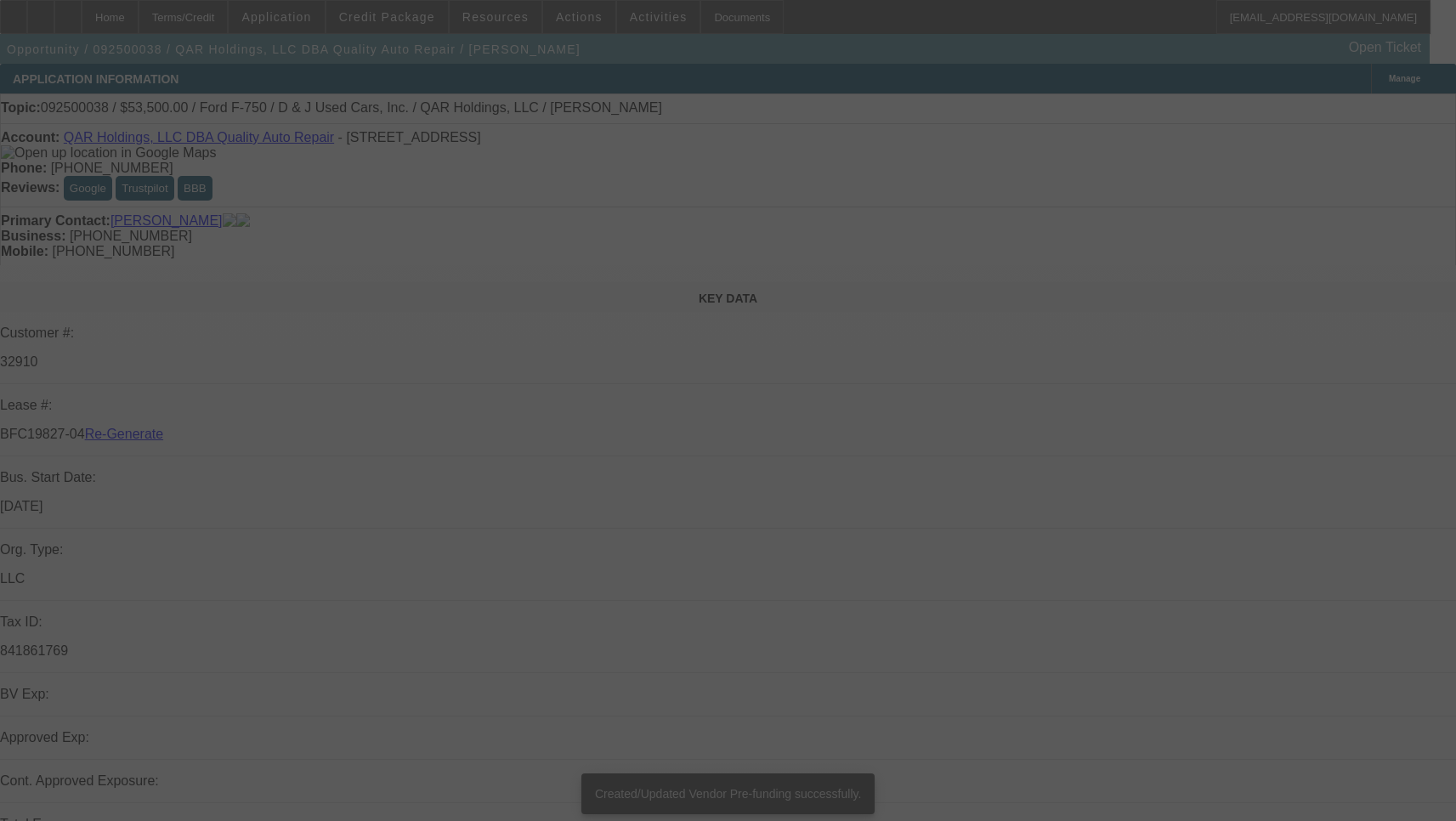
select select "3"
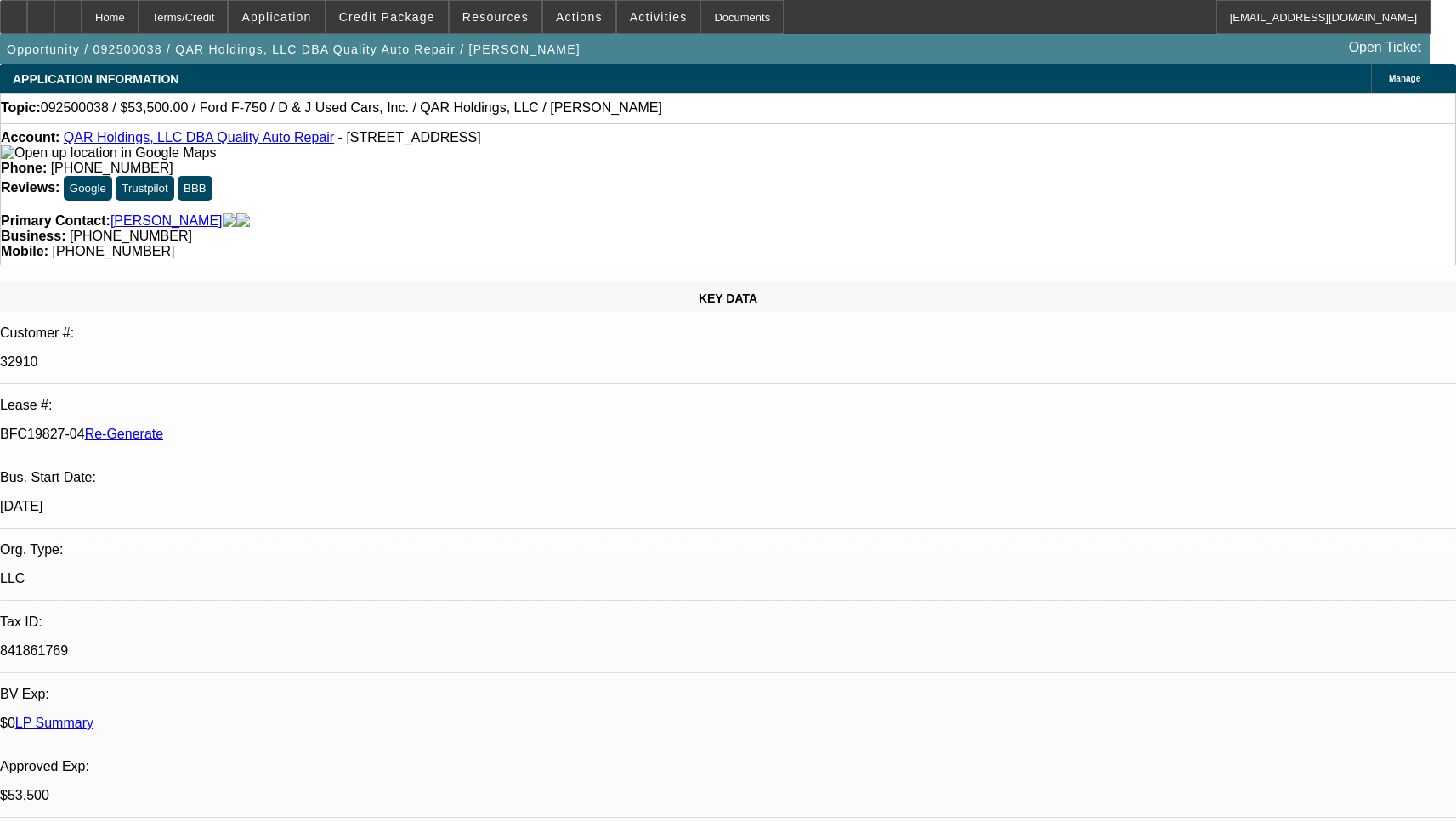
select select "0"
select select "2"
select select "0"
select select "6"
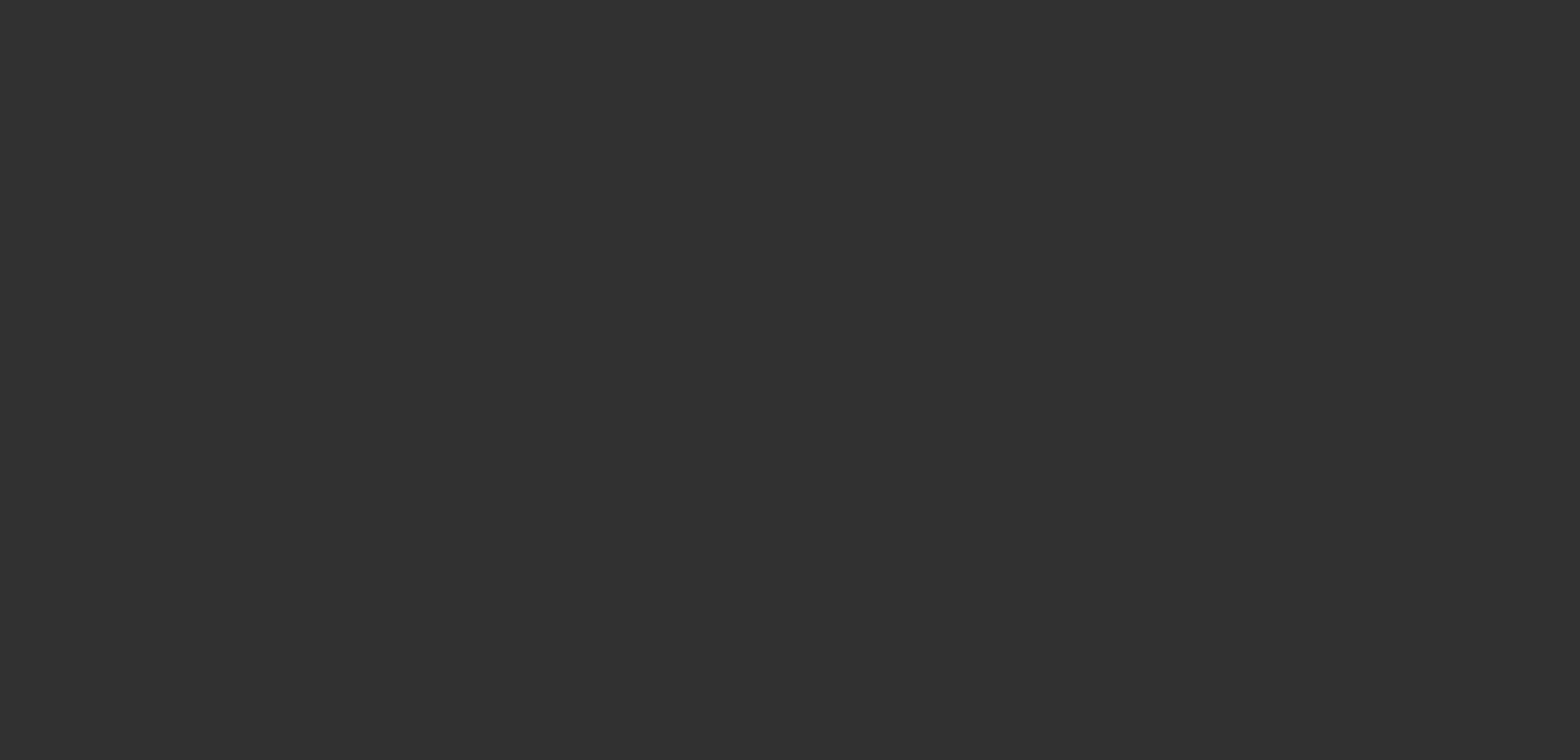
select select "4"
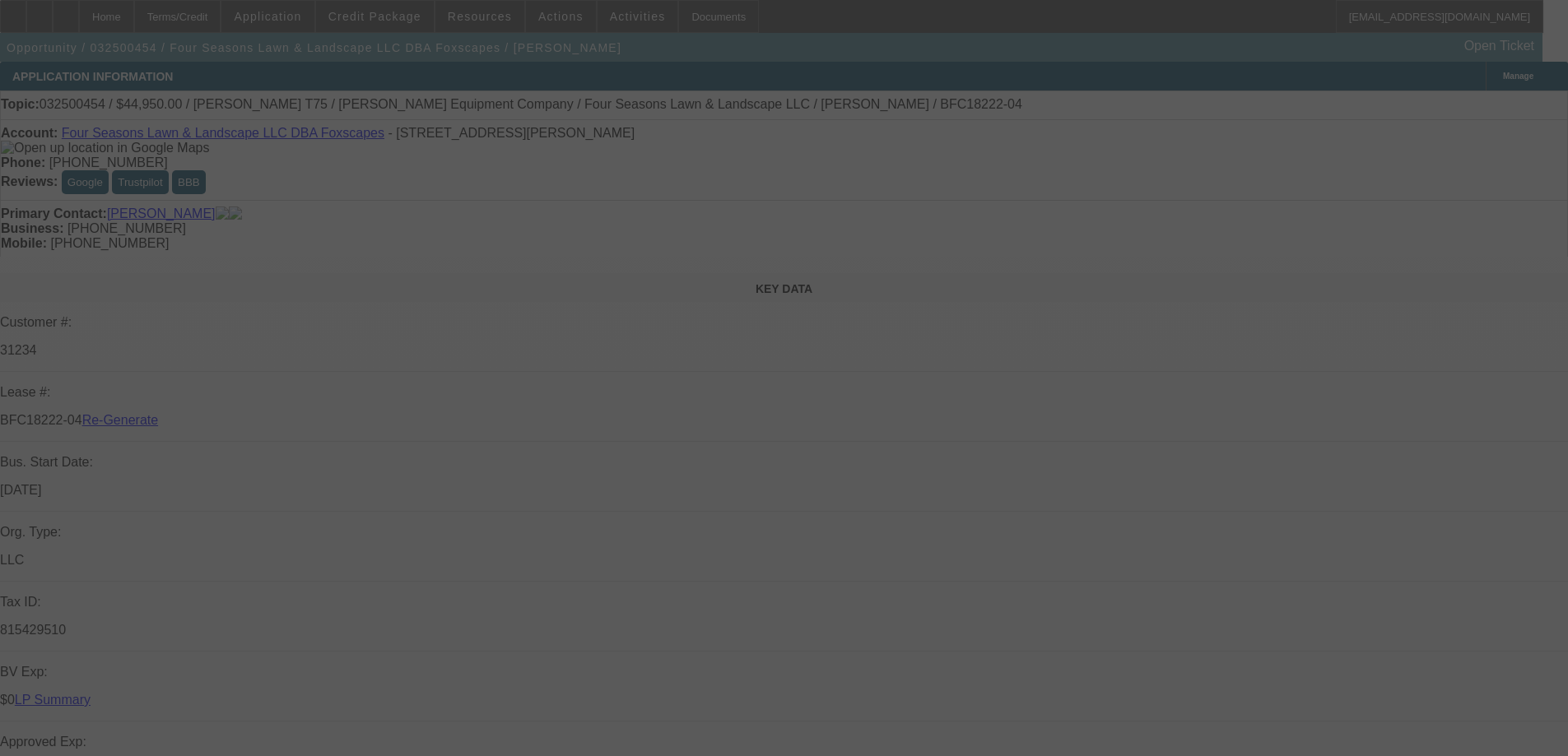
select select "0"
select select "6"
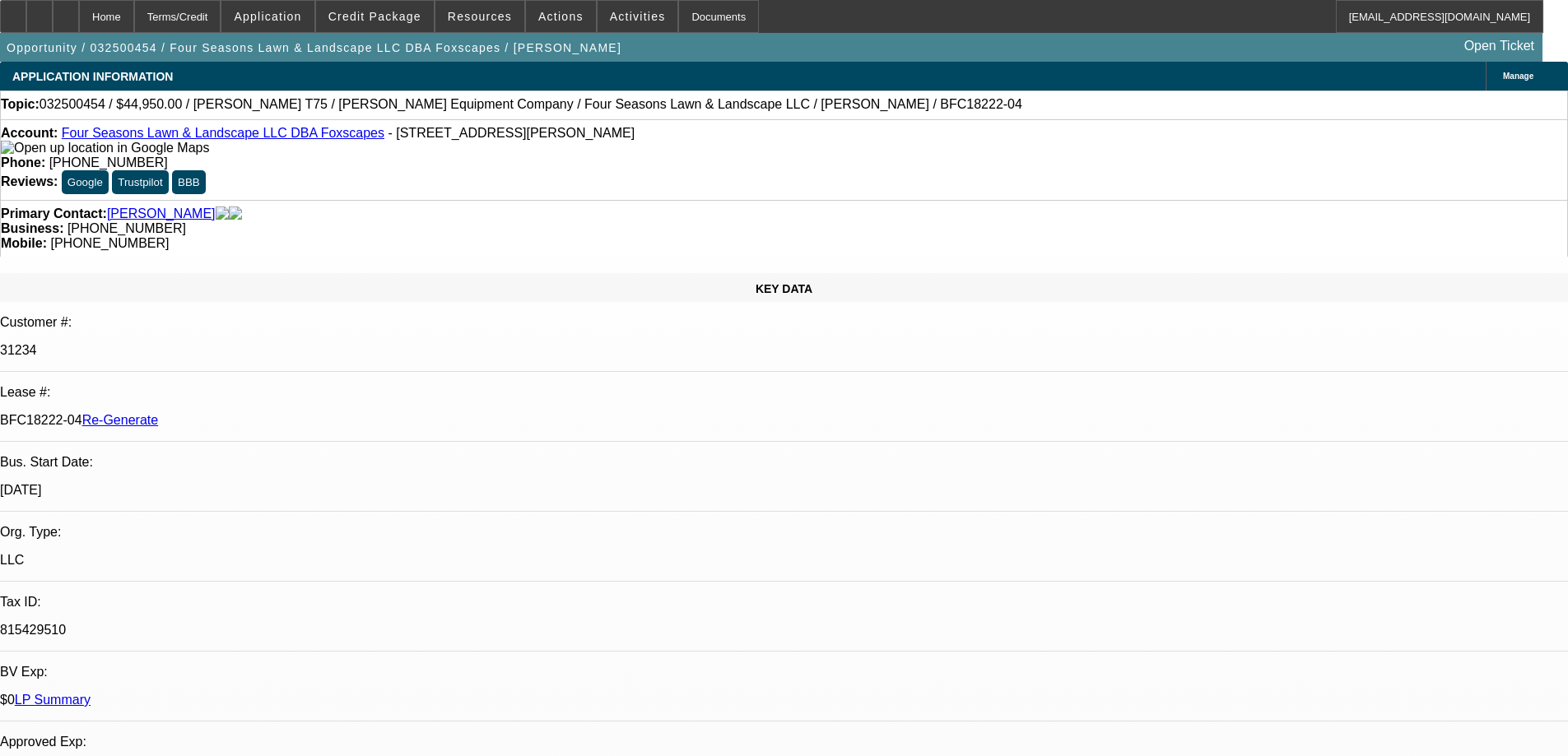
click at [625, 15] on span "Activities" at bounding box center [638, 16] width 56 height 13
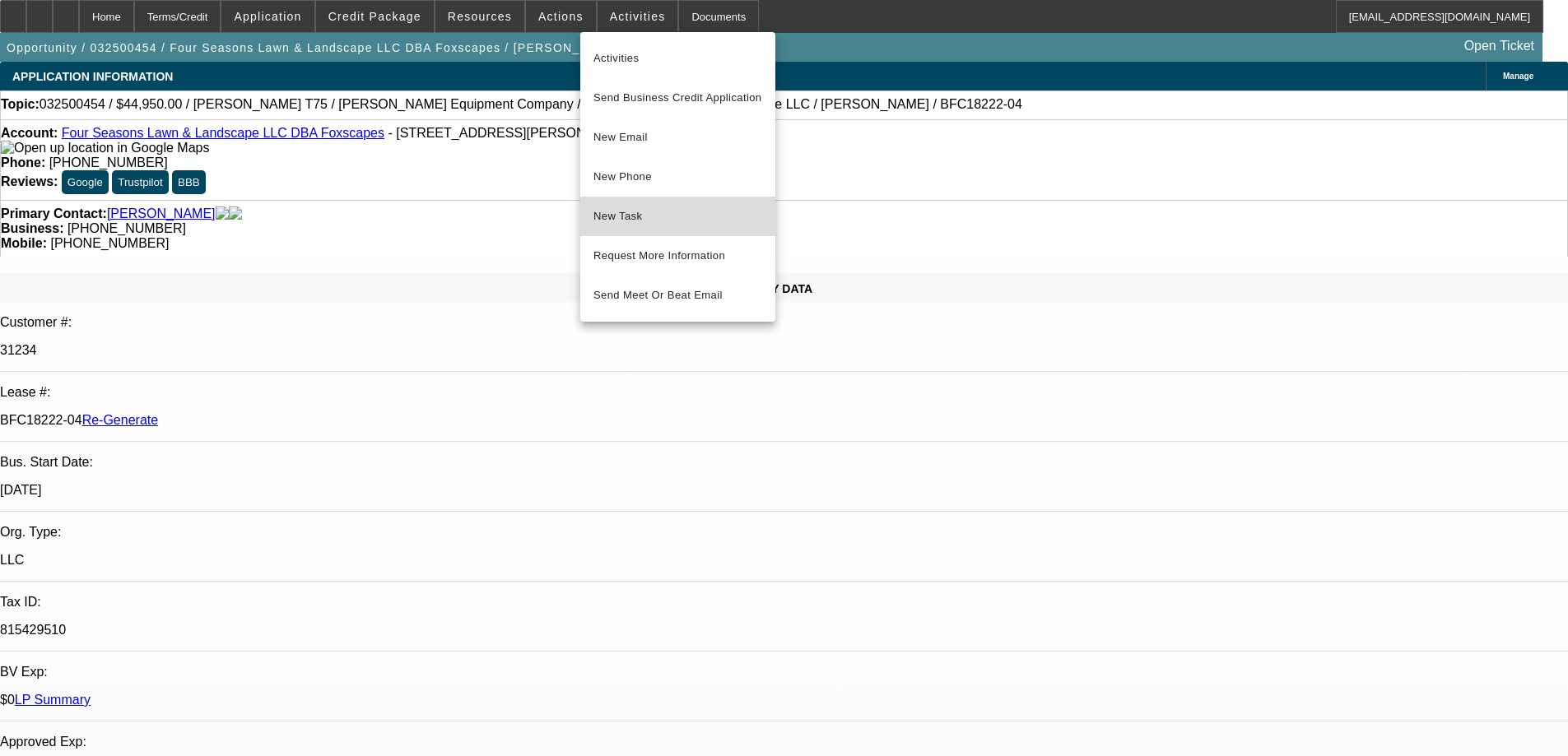
click at [634, 219] on span "New Task" at bounding box center [677, 216] width 169 height 19
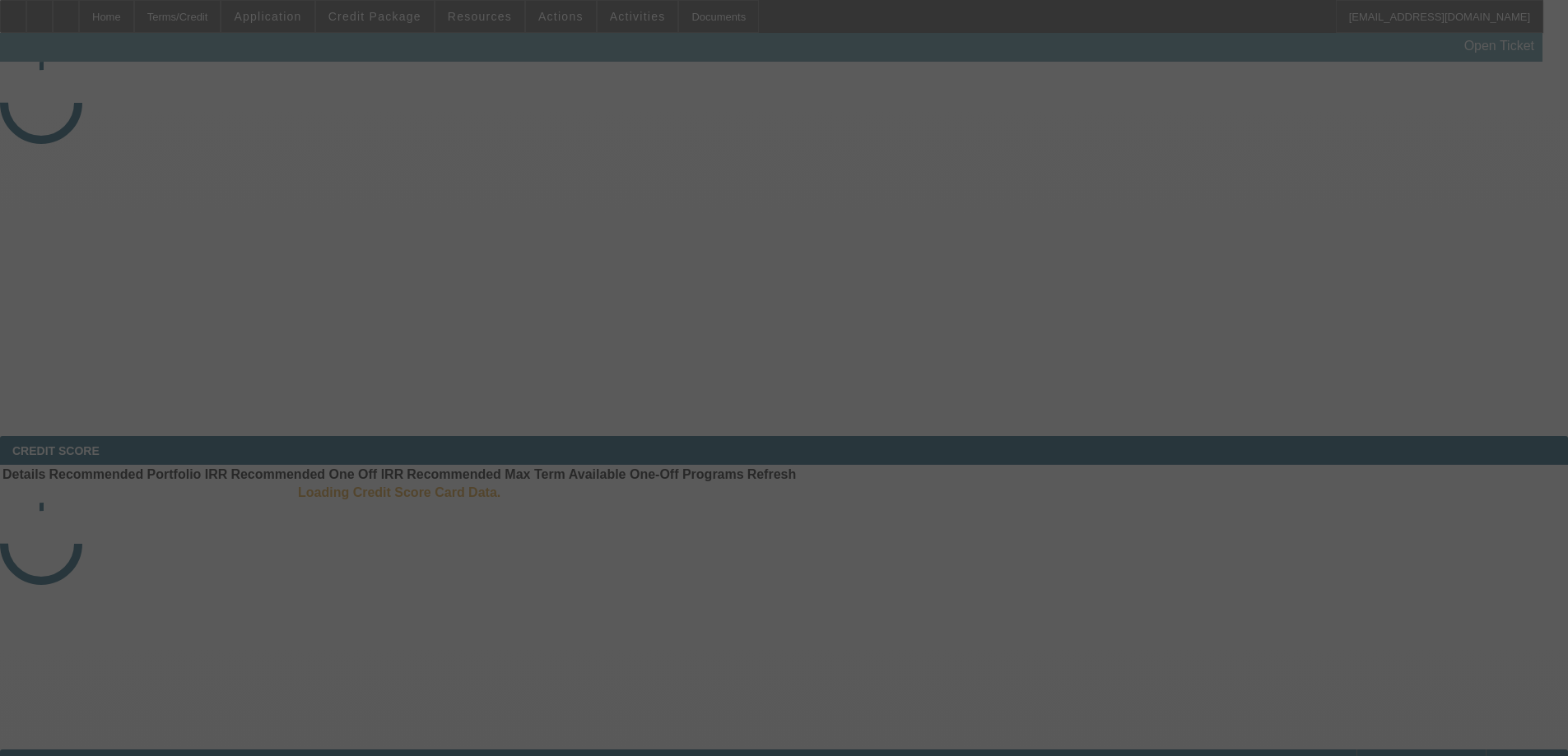
select select "3"
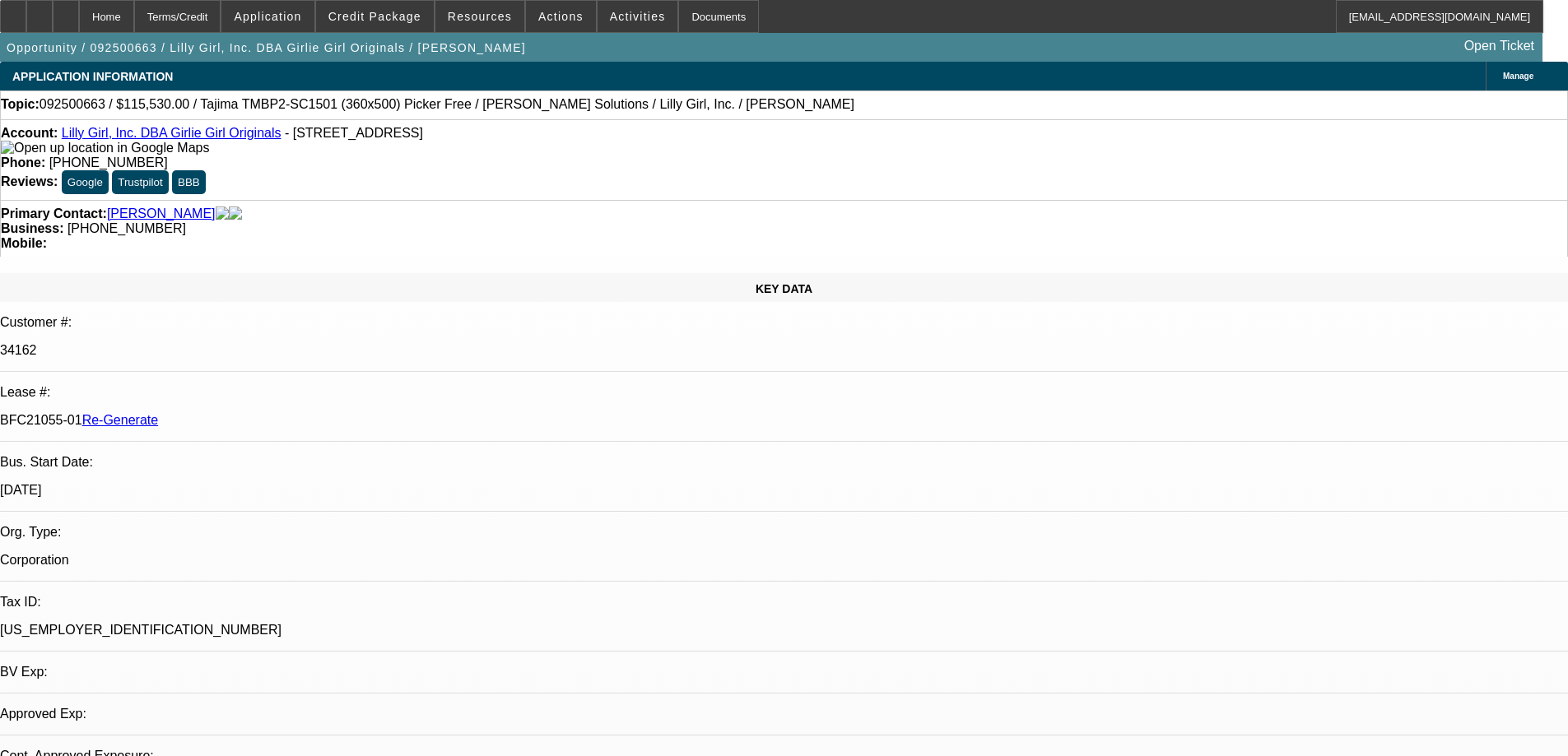
select select "0"
select select "2"
select select "0"
select select "6"
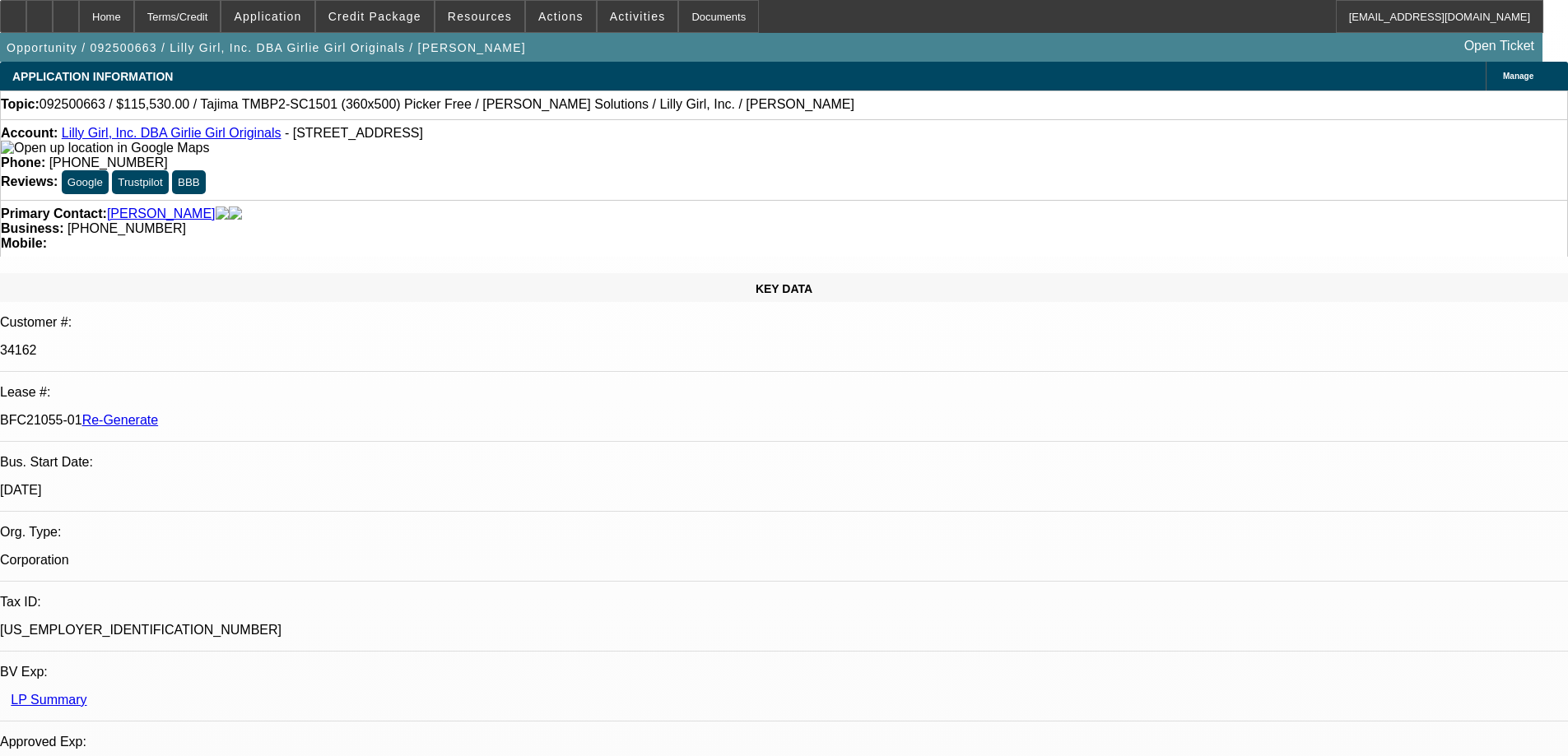
click at [408, 23] on span at bounding box center [375, 16] width 118 height 40
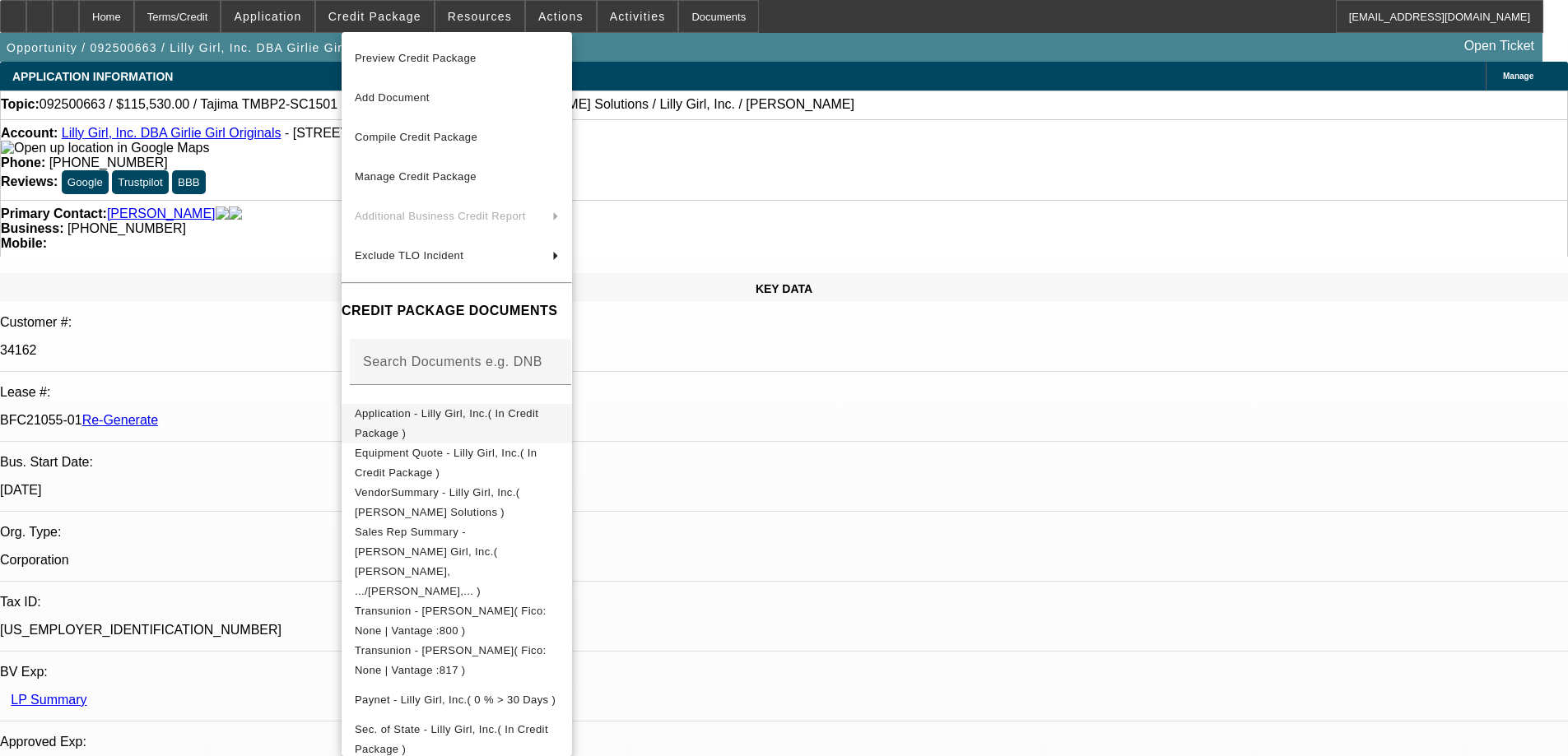
click at [418, 423] on span "Application - Lilly Girl, Inc.( In Credit Package )" at bounding box center [457, 423] width 204 height 40
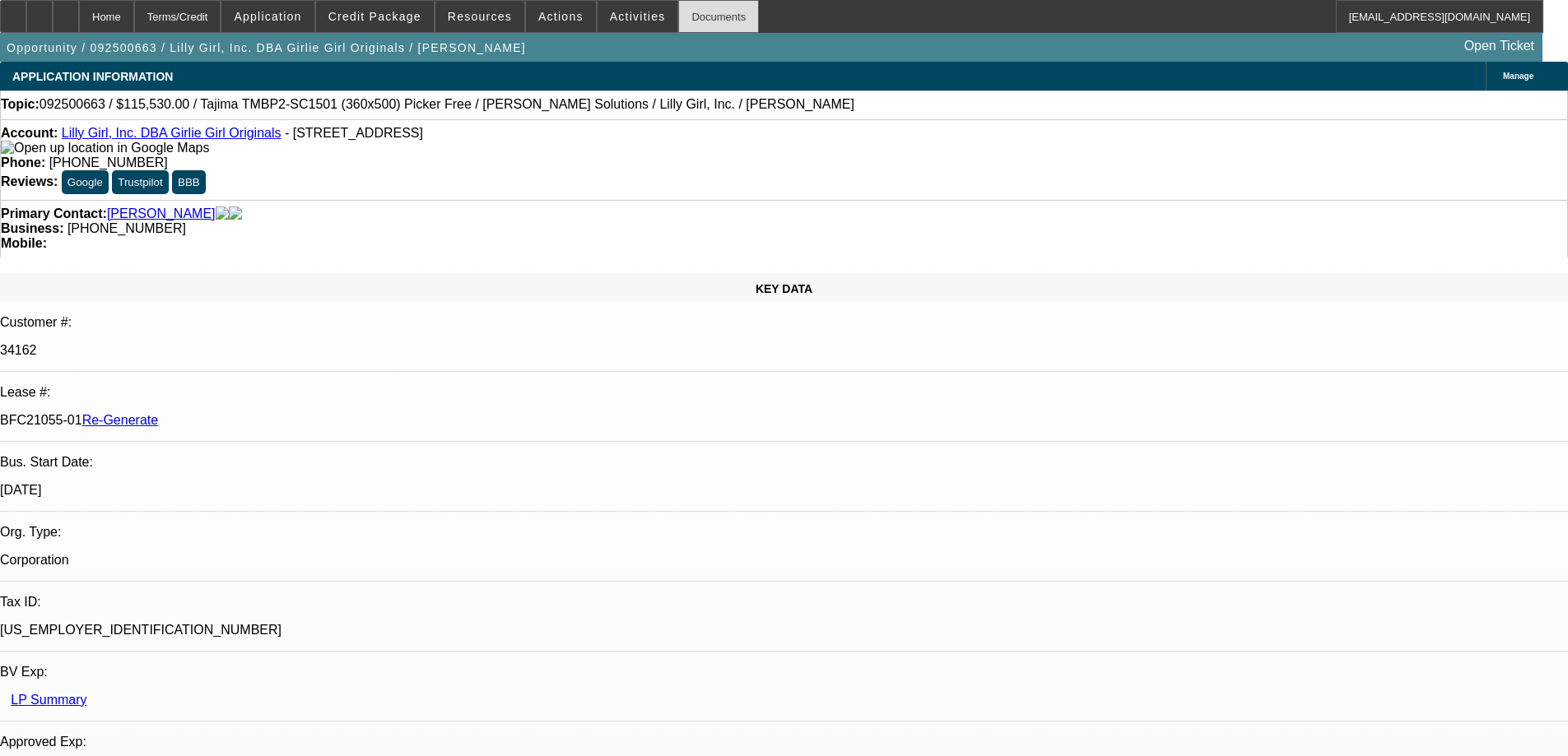
click at [678, 15] on div "Documents" at bounding box center [719, 16] width 81 height 32
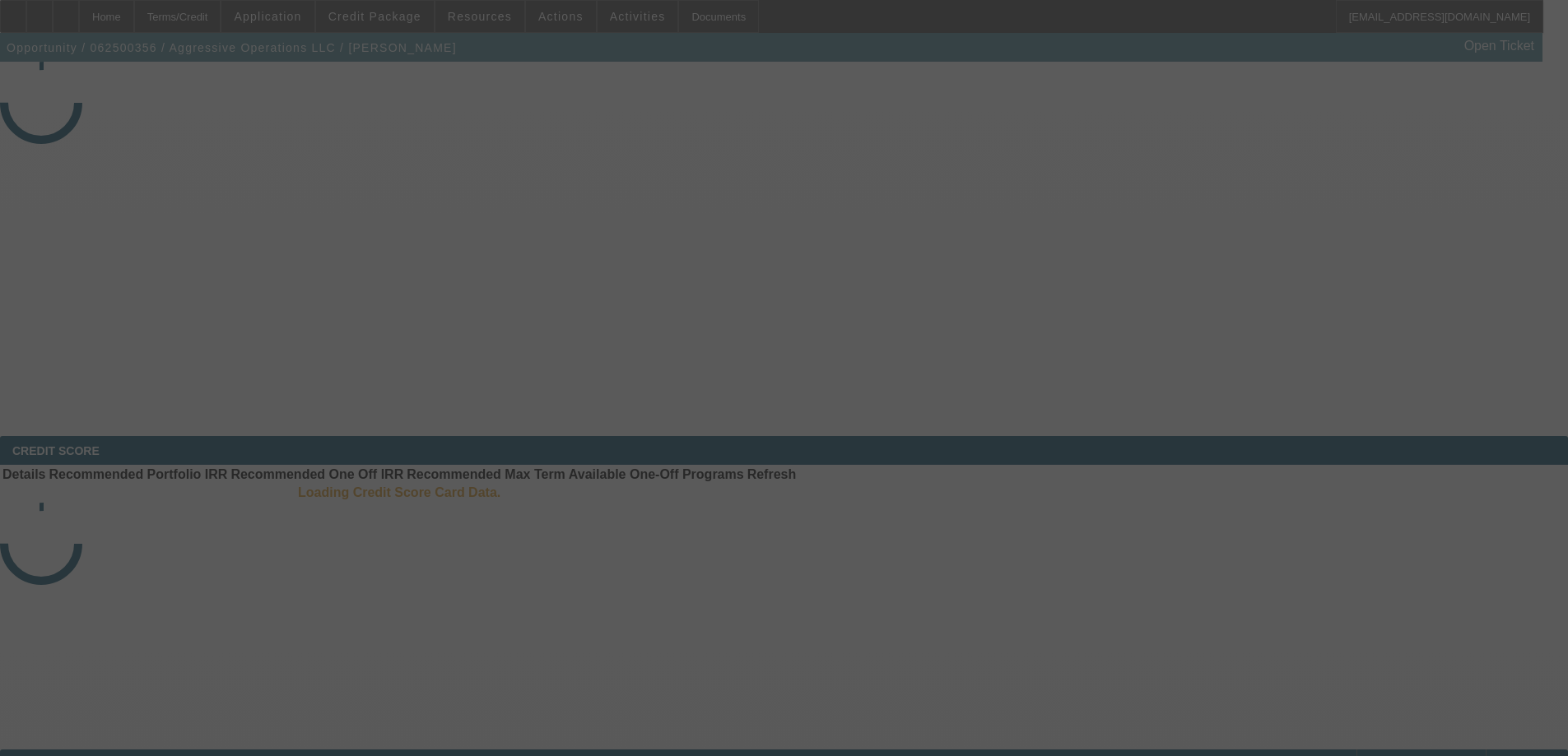
select select "3"
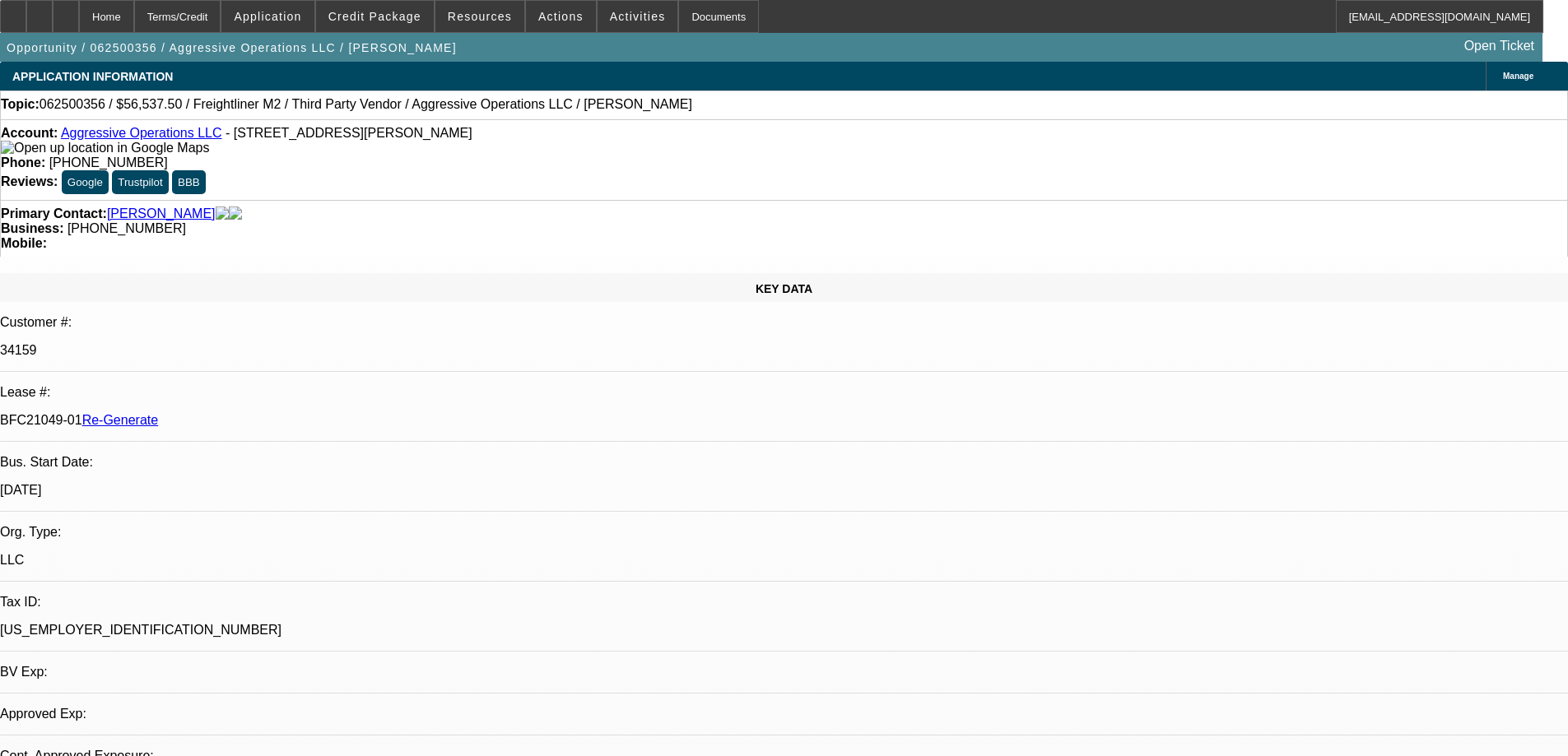
select select "0"
select select "2"
select select "0"
select select "1"
select select "2"
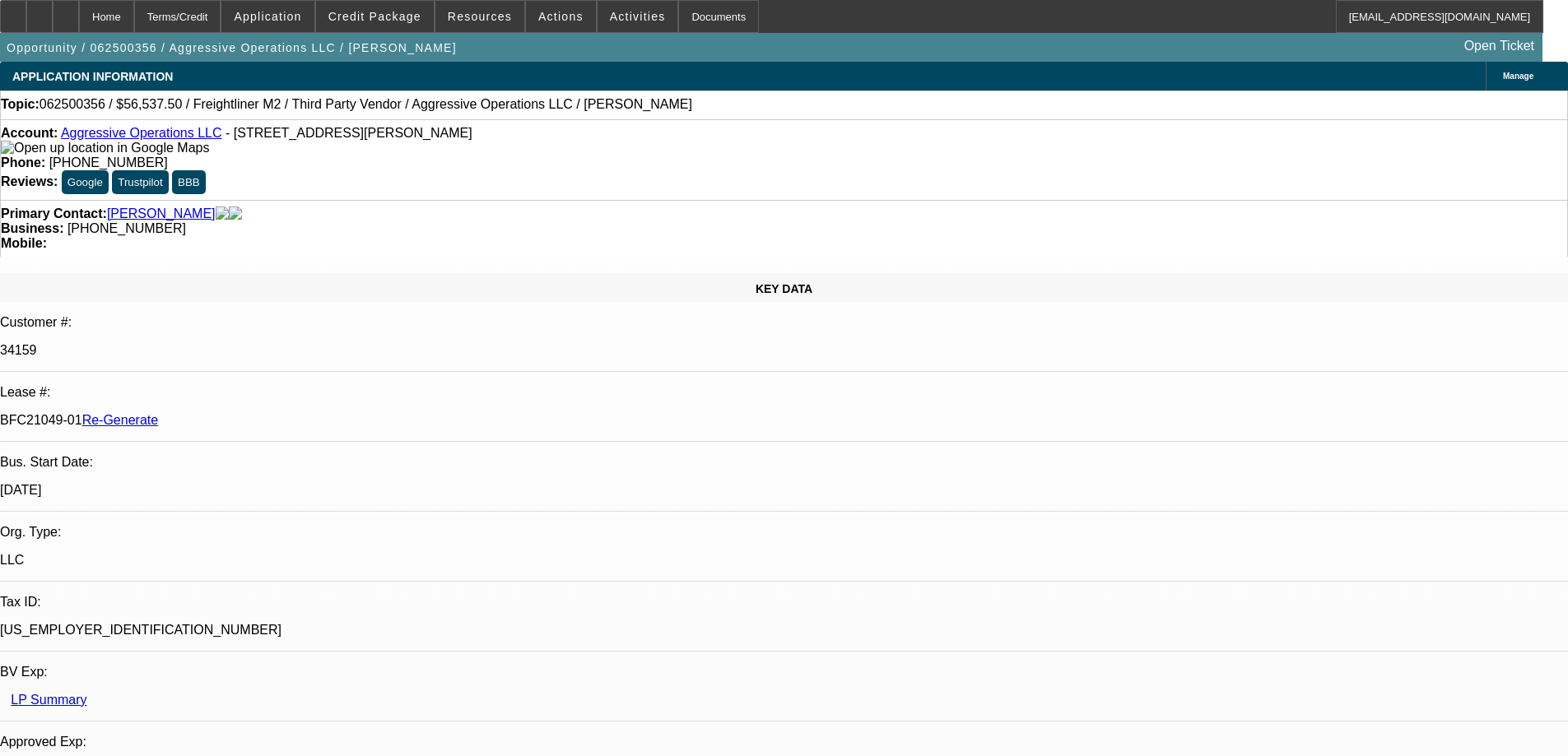
select select "6"
click at [488, 10] on span "Resources" at bounding box center [480, 16] width 64 height 13
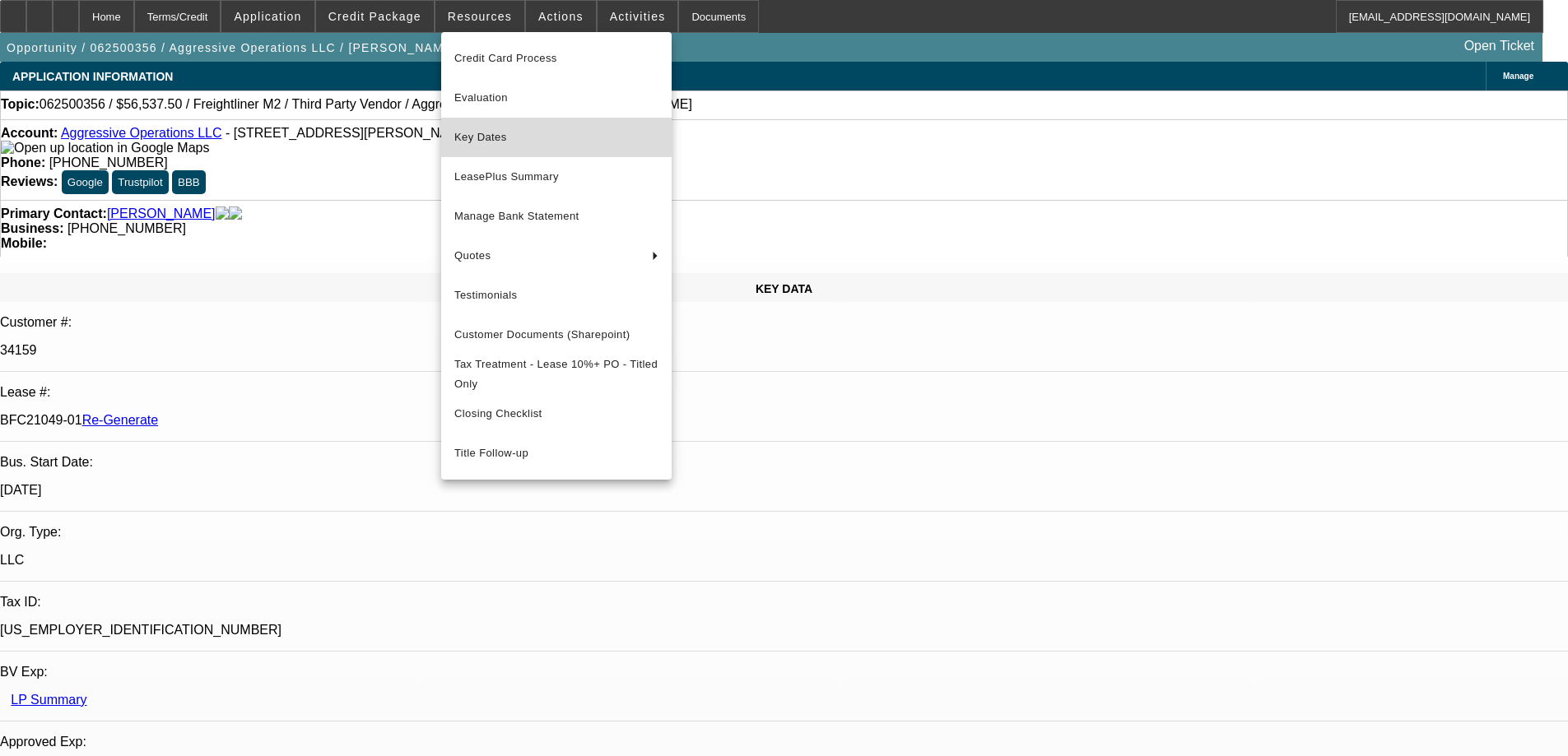
click at [490, 140] on span "Key Dates" at bounding box center [556, 137] width 204 height 19
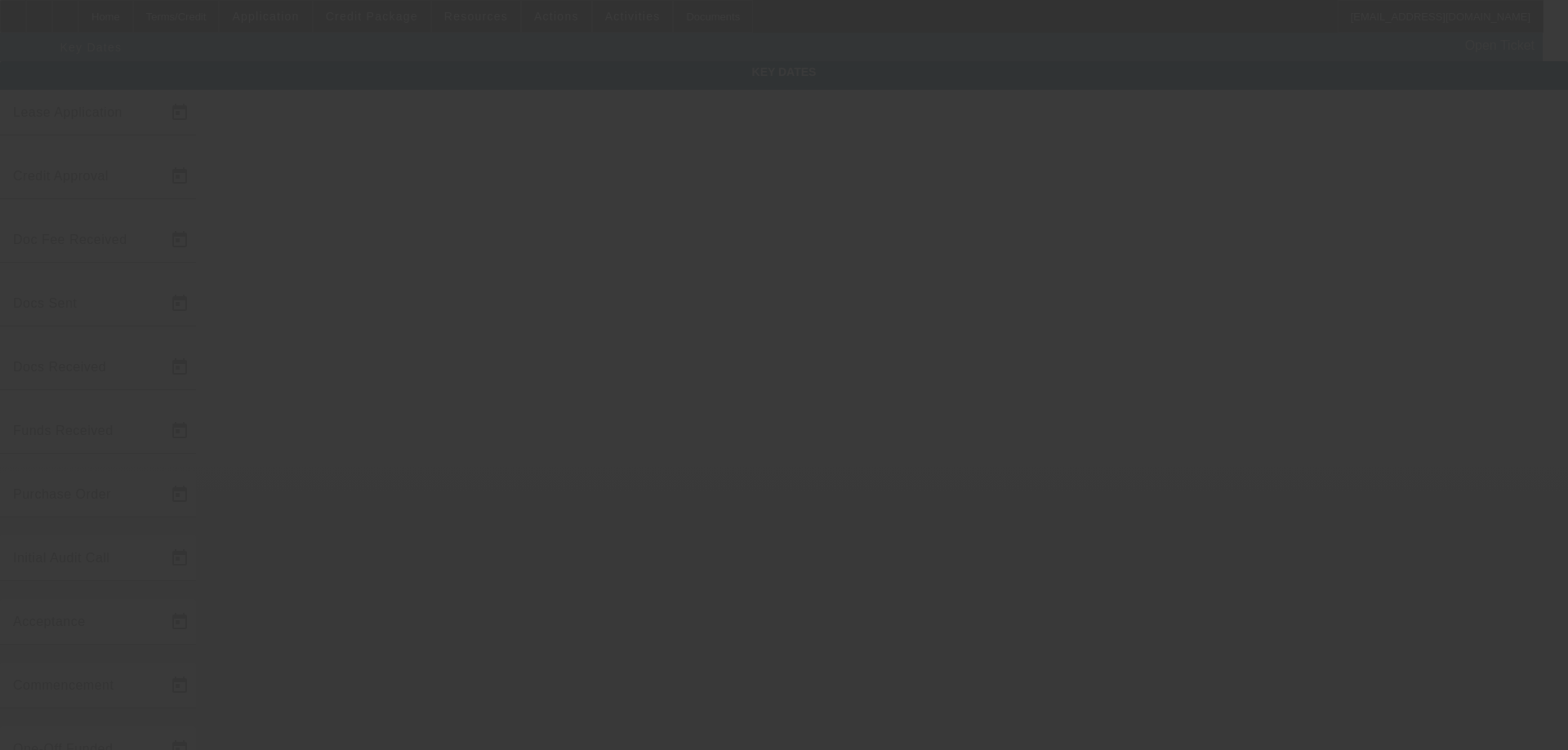
type input "[DATE]"
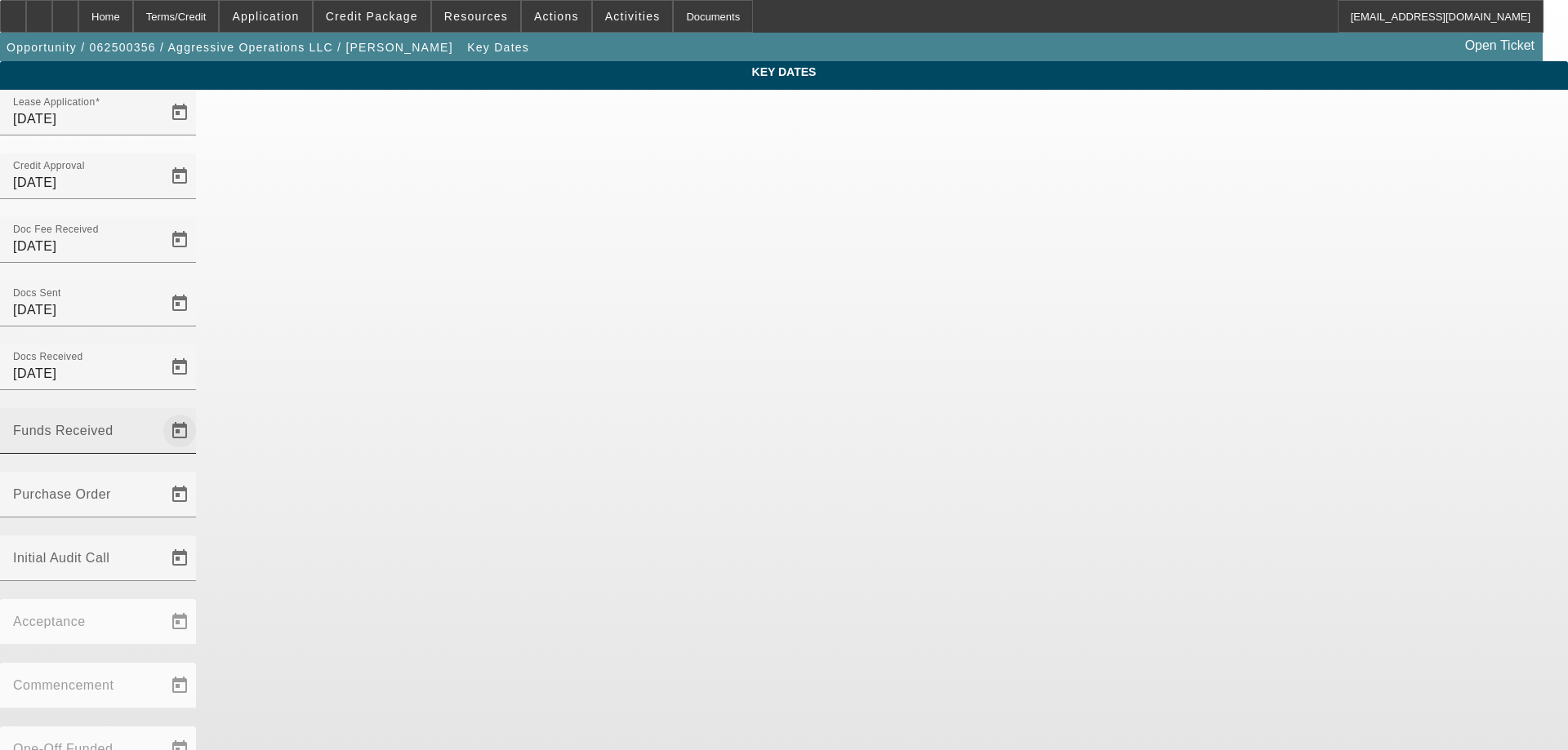
click at [200, 411] on span "Open calendar" at bounding box center [180, 430] width 39 height 39
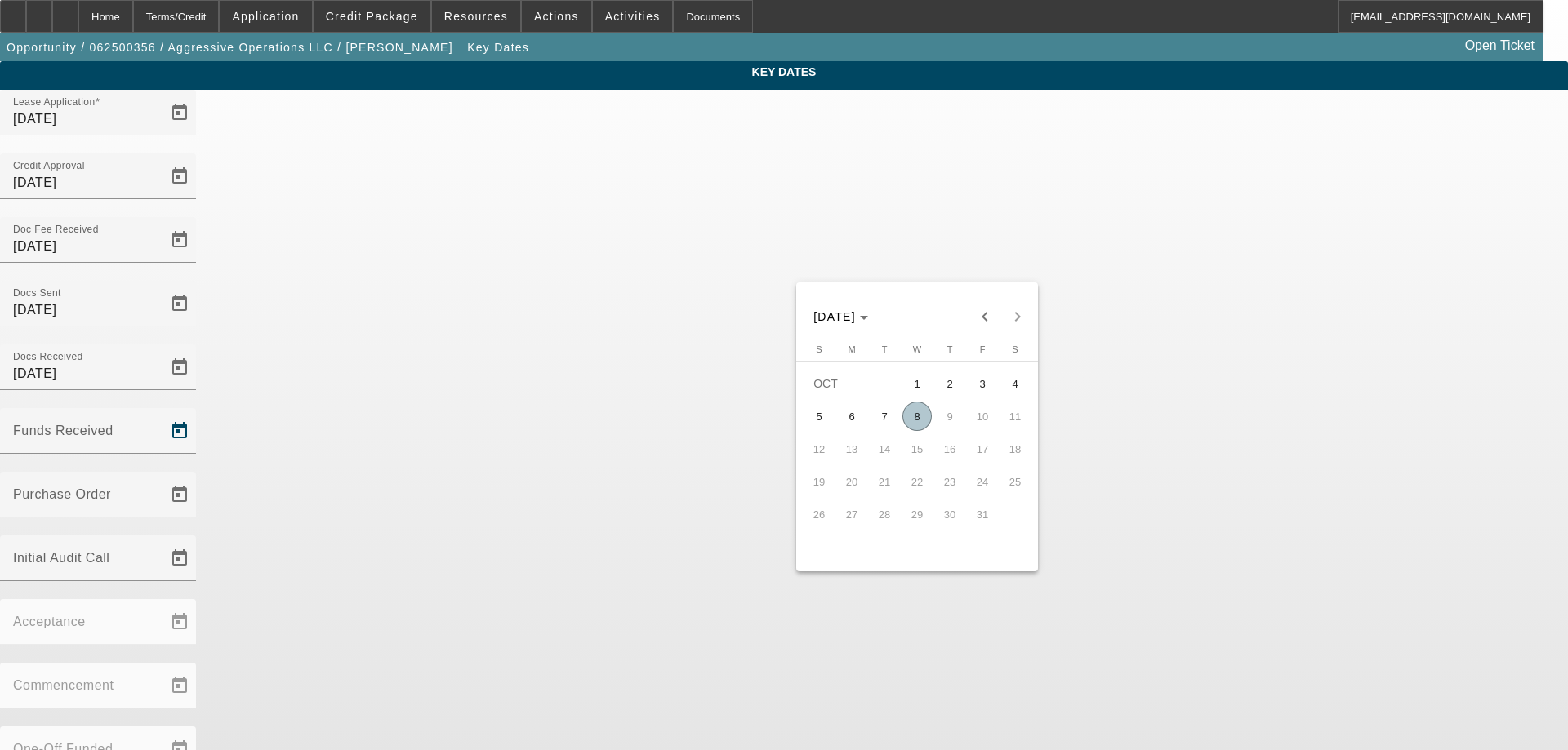
click at [918, 425] on span "8" at bounding box center [917, 416] width 30 height 30
type input "[DATE]"
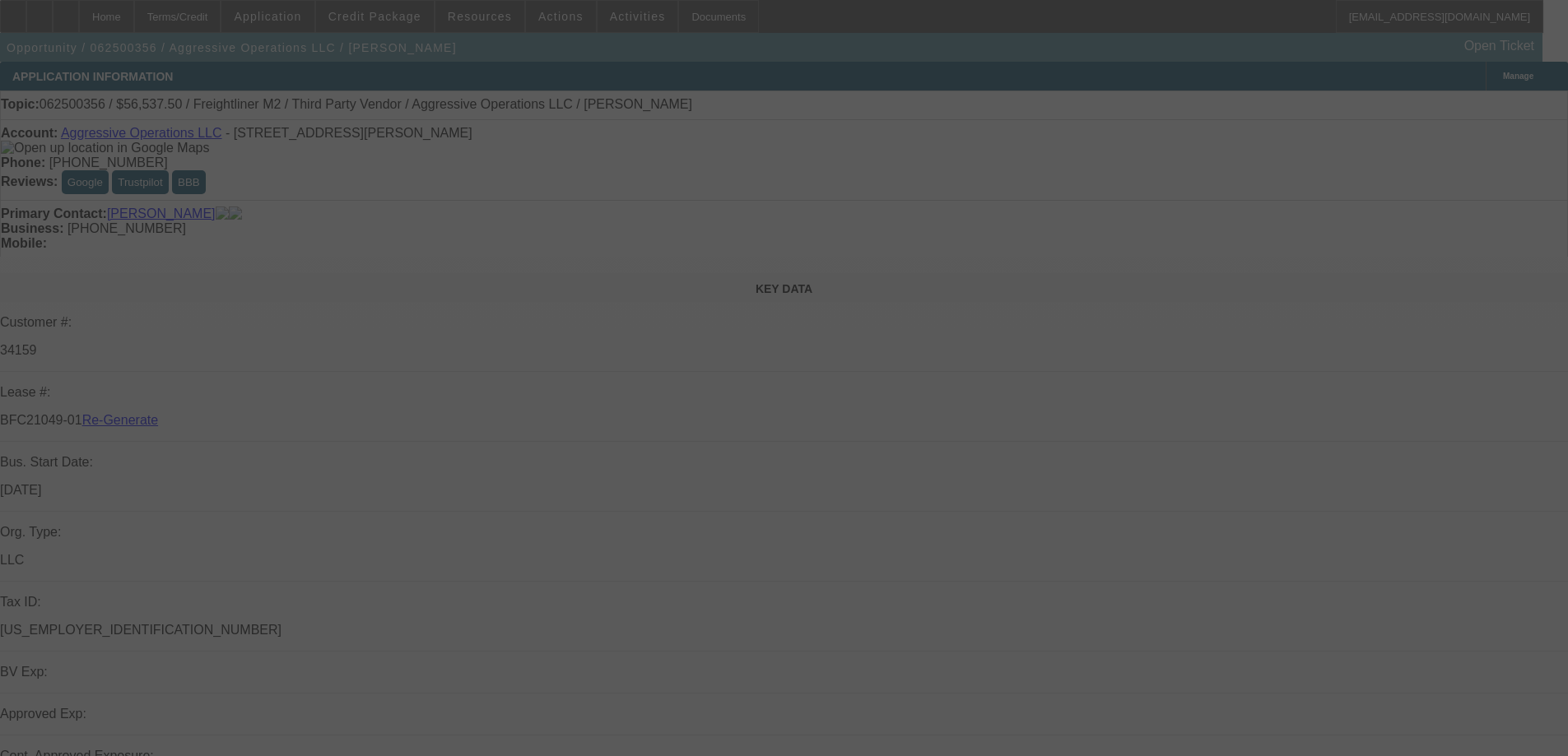
select select "3"
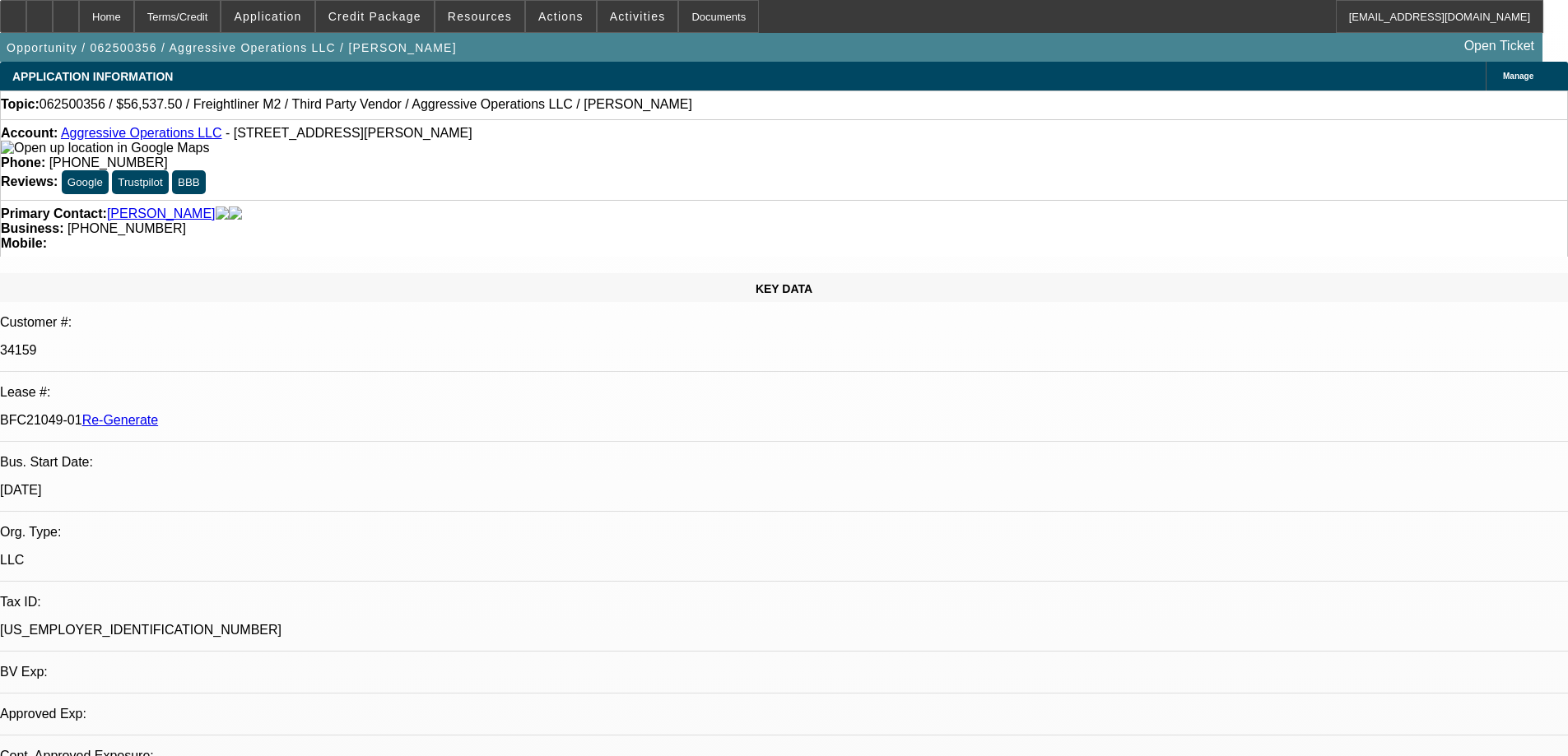
select select "0"
select select "2"
select select "0"
select select "6"
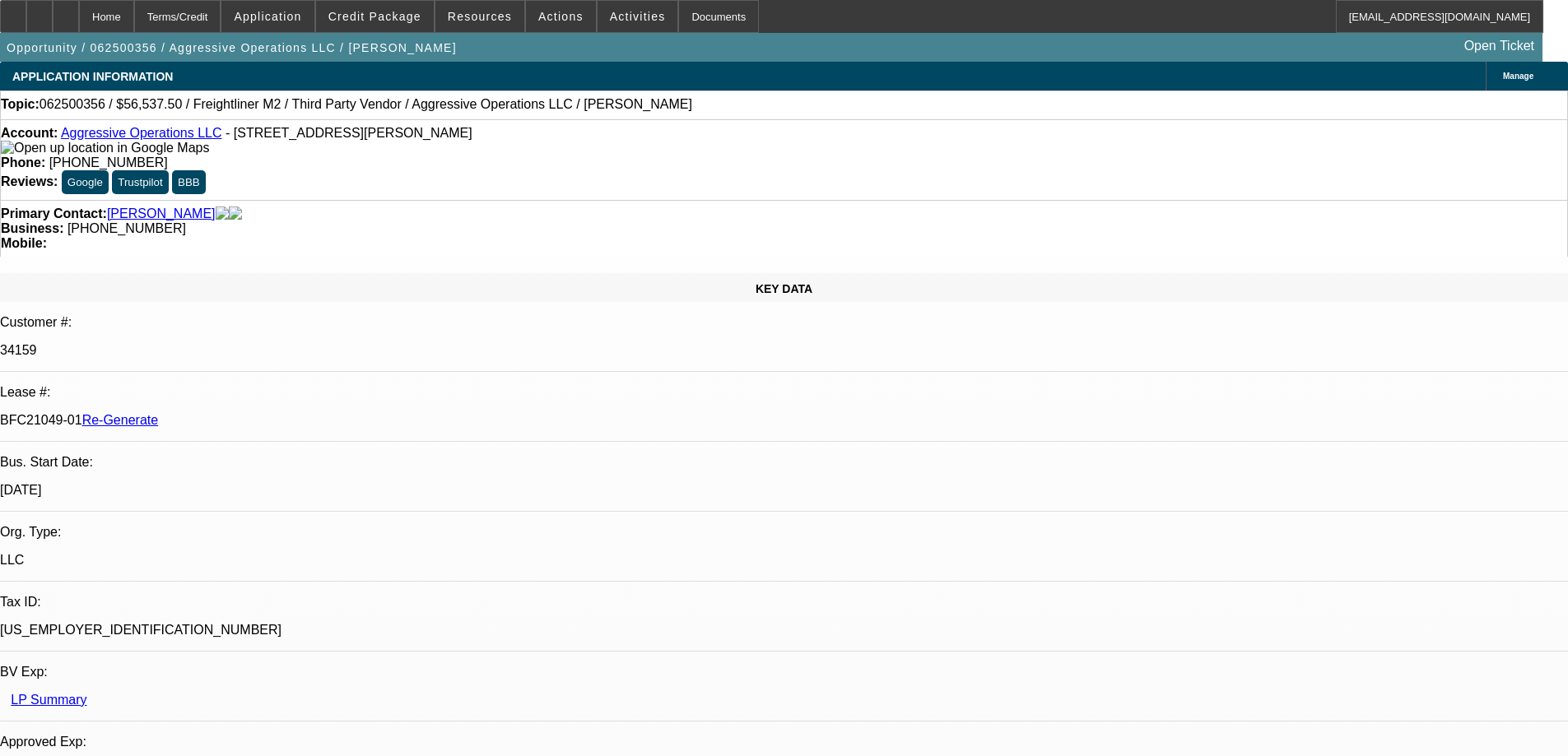
click at [696, 18] on div "Documents" at bounding box center [719, 16] width 81 height 32
